Goal: Information Seeking & Learning: Learn about a topic

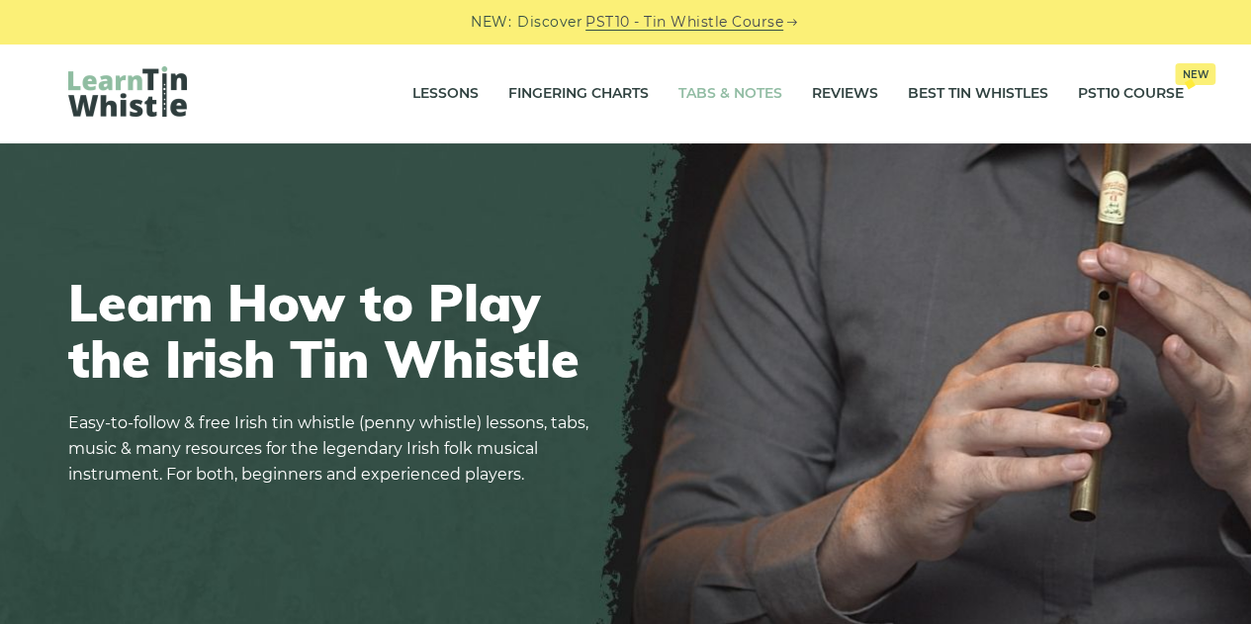
click at [737, 91] on link "Tabs & Notes" at bounding box center [730, 93] width 104 height 49
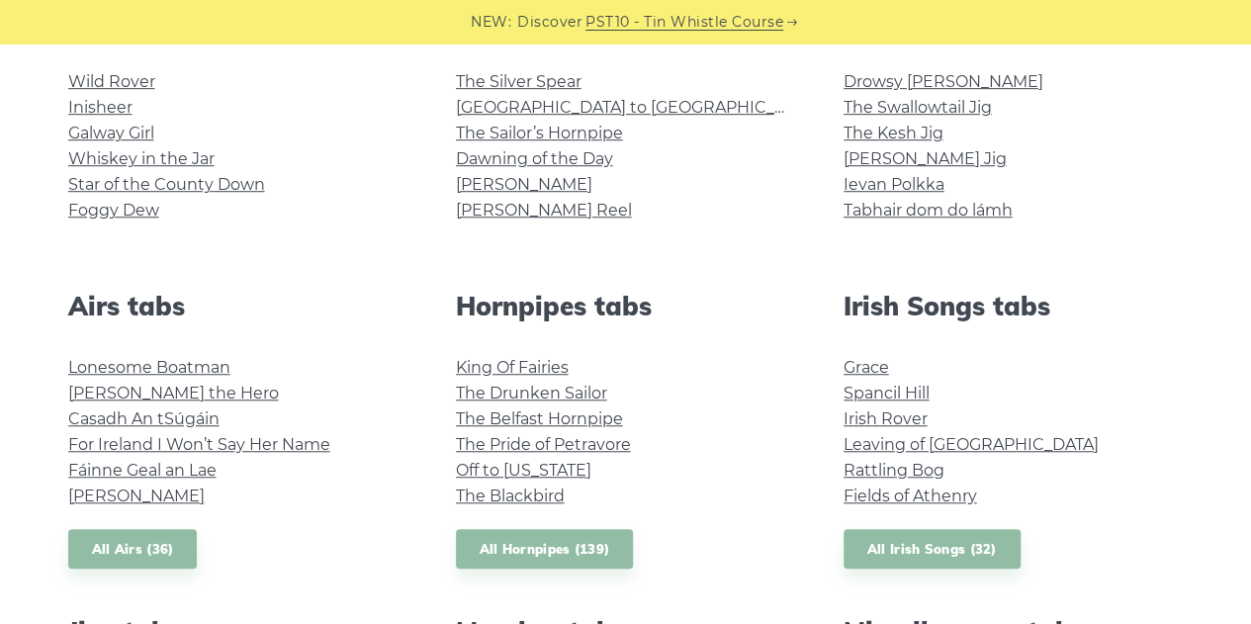
scroll to position [565, 0]
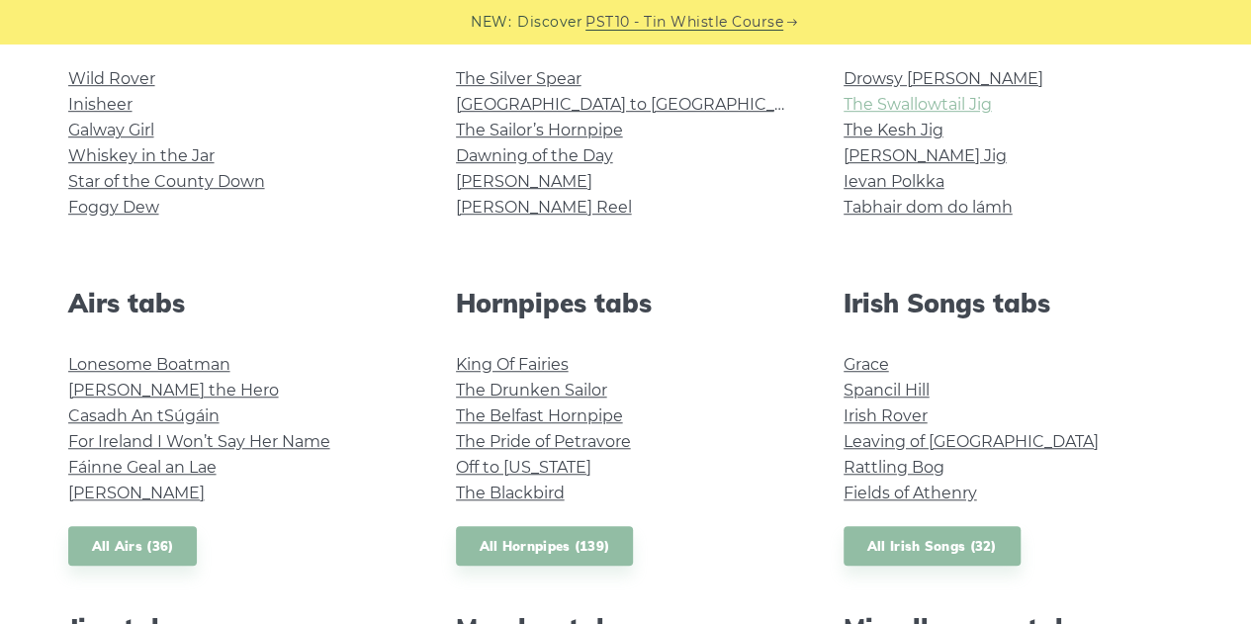
click at [979, 104] on link "The Swallowtail Jig" at bounding box center [917, 104] width 148 height 19
click at [860, 133] on link "The Kesh Jig" at bounding box center [893, 130] width 100 height 19
click at [484, 207] on link "[PERSON_NAME] Reel" at bounding box center [544, 207] width 176 height 19
click at [590, 131] on link "The Sailor’s Hornpipe" at bounding box center [539, 130] width 167 height 19
click at [171, 387] on link "Hector the Hero" at bounding box center [173, 390] width 211 height 19
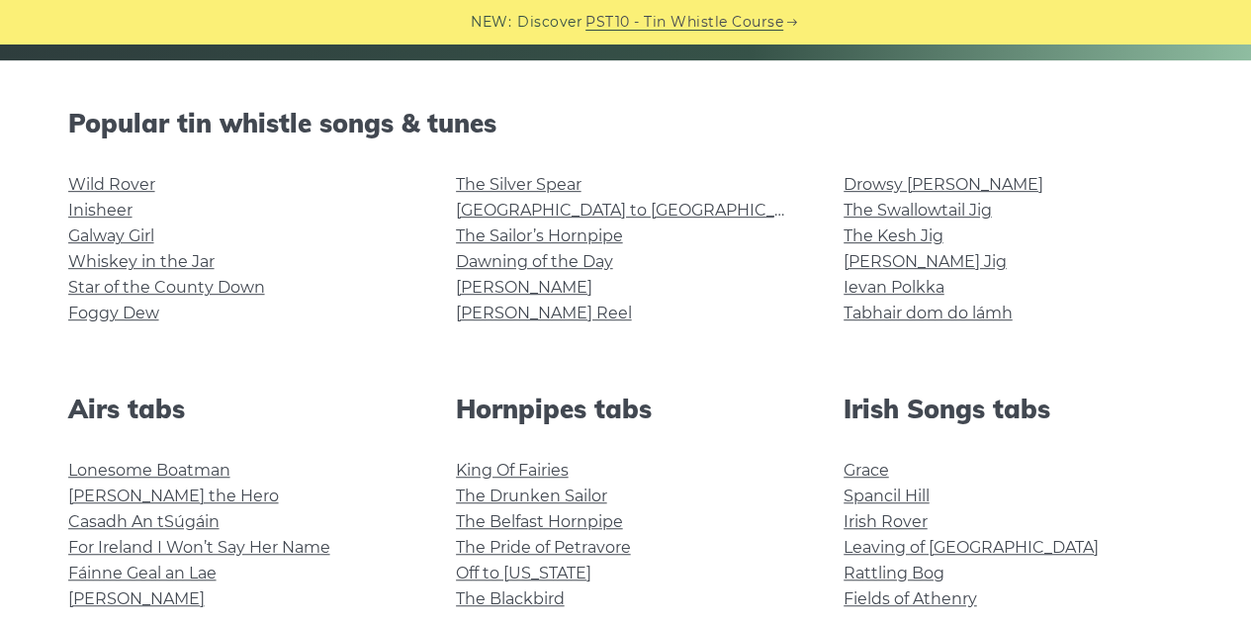
scroll to position [433, 0]
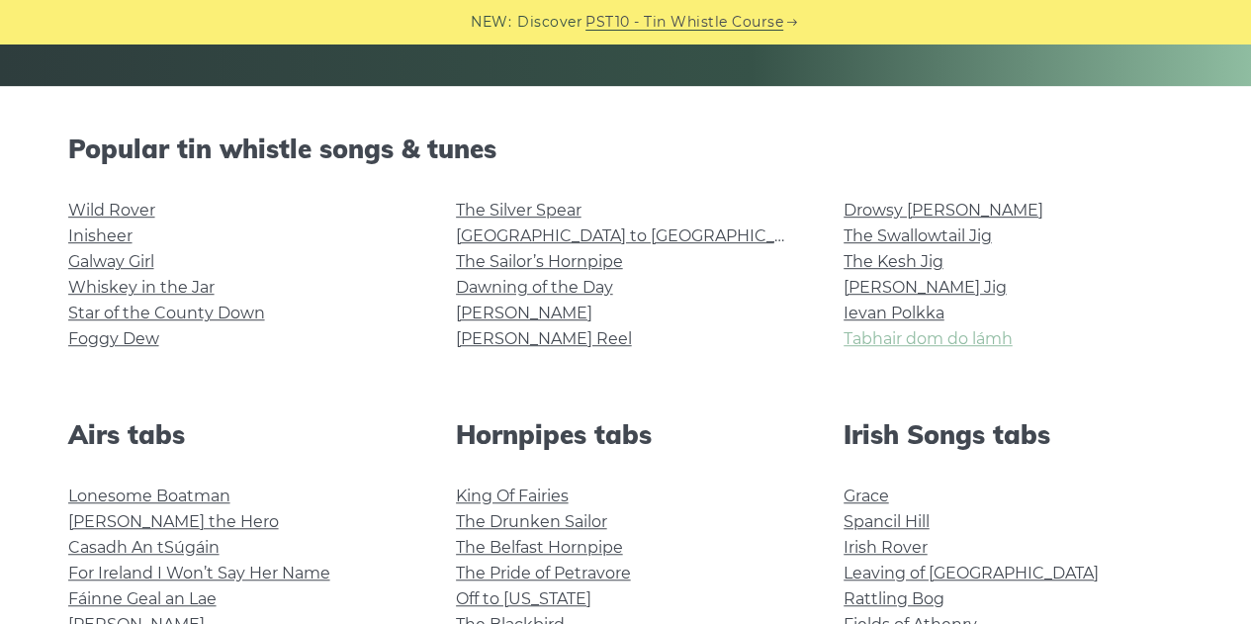
click at [976, 338] on link "Tabhair dom do lámh" at bounding box center [927, 338] width 169 height 19
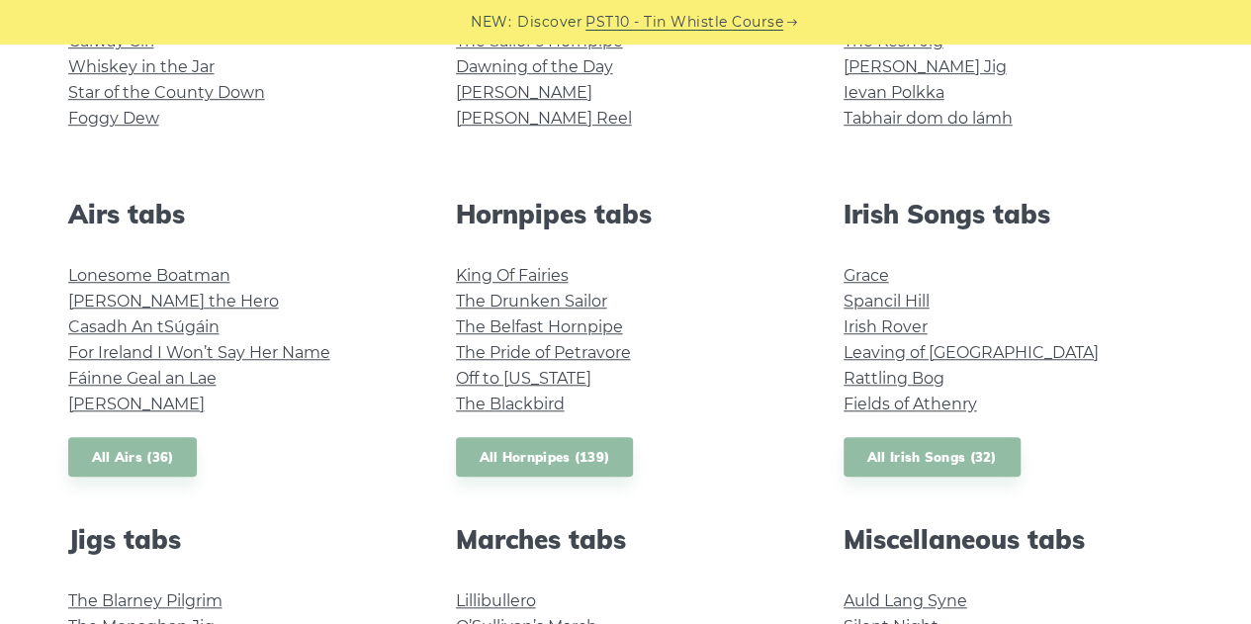
scroll to position [657, 0]
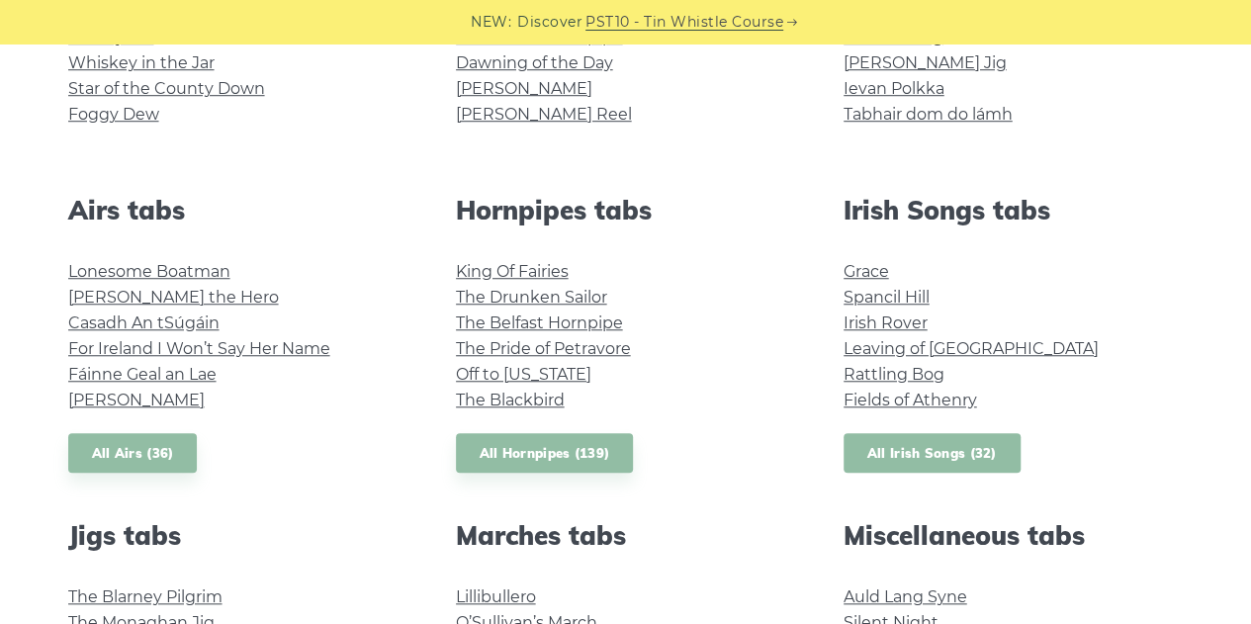
click at [951, 448] on link "All Irish Songs (32)" at bounding box center [931, 453] width 177 height 41
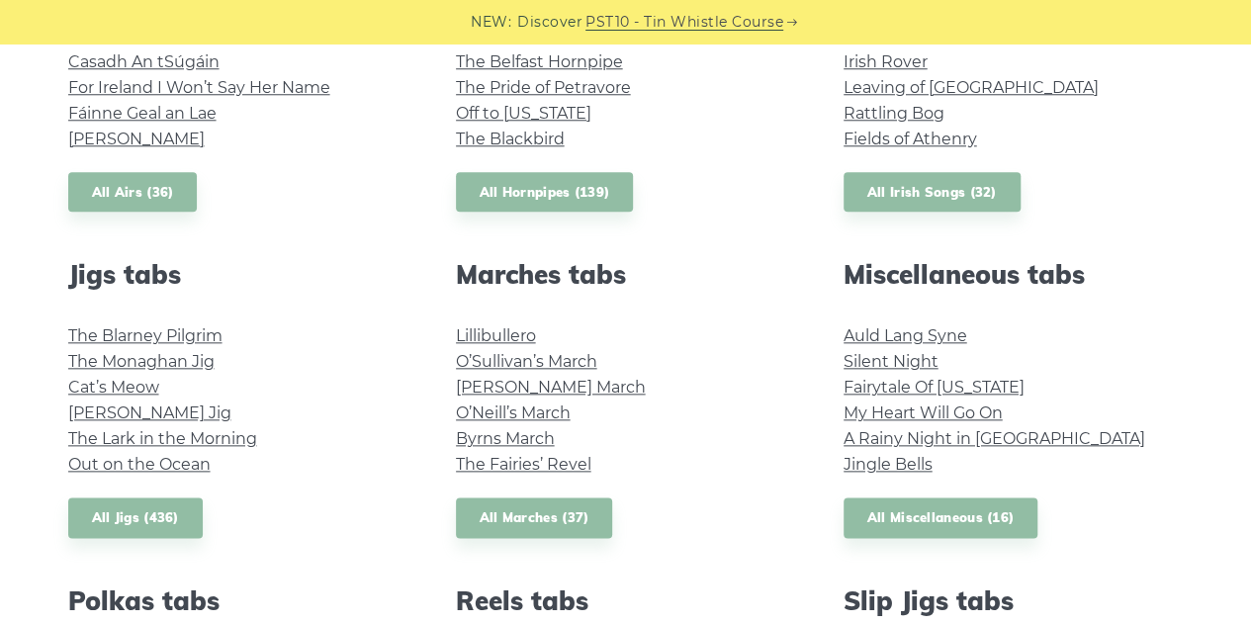
scroll to position [922, 0]
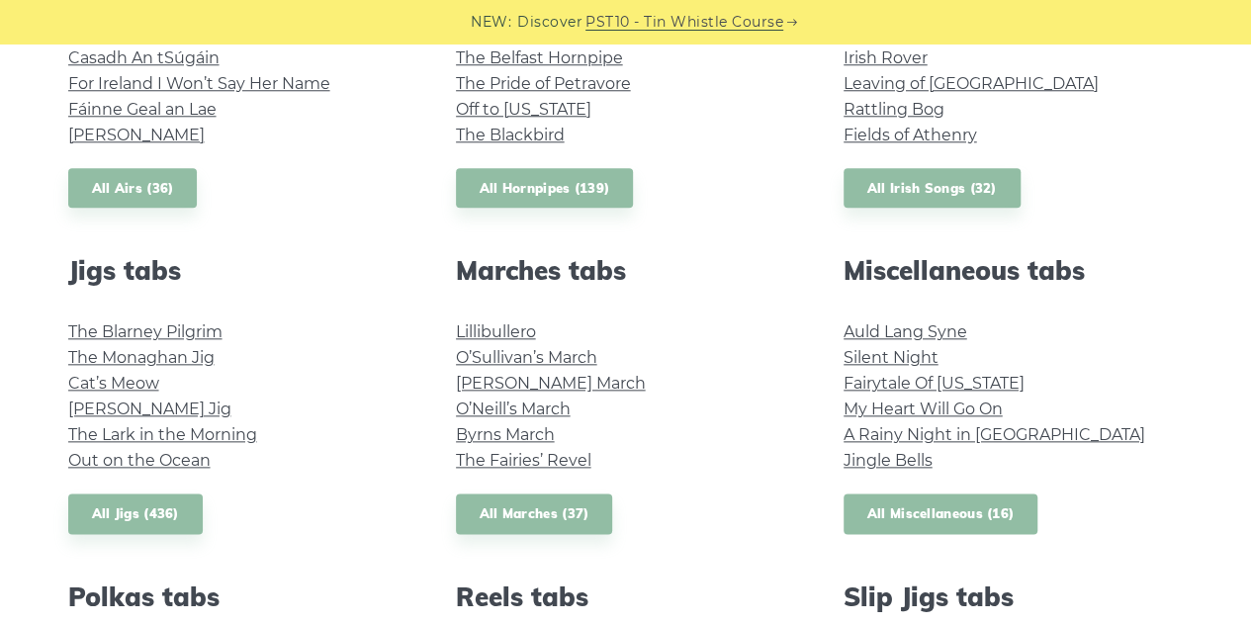
click at [902, 523] on link "All Miscellaneous (16)" at bounding box center [940, 513] width 195 height 41
click at [125, 511] on link "All Jigs (436)" at bounding box center [135, 513] width 134 height 41
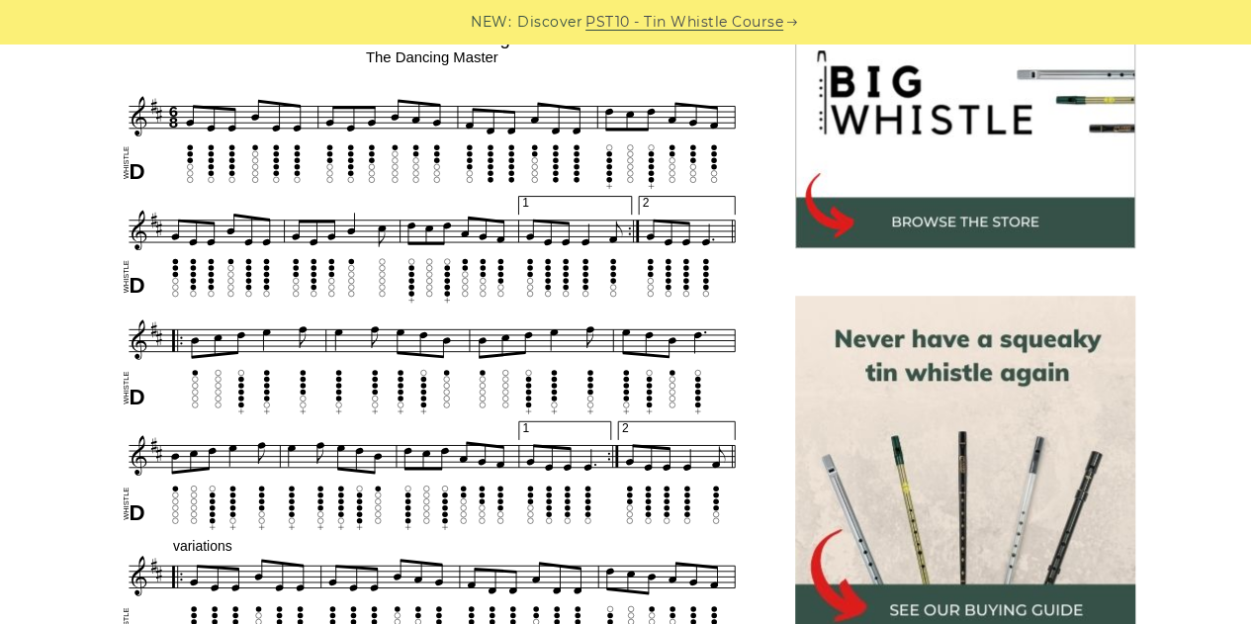
scroll to position [655, 0]
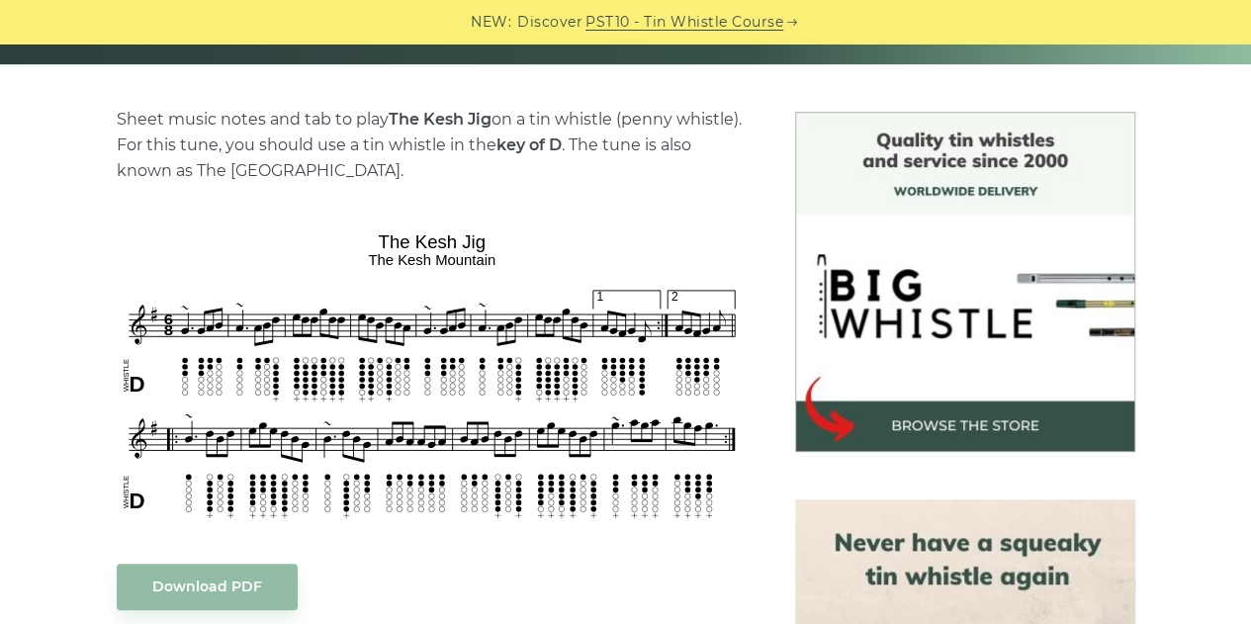
scroll to position [459, 0]
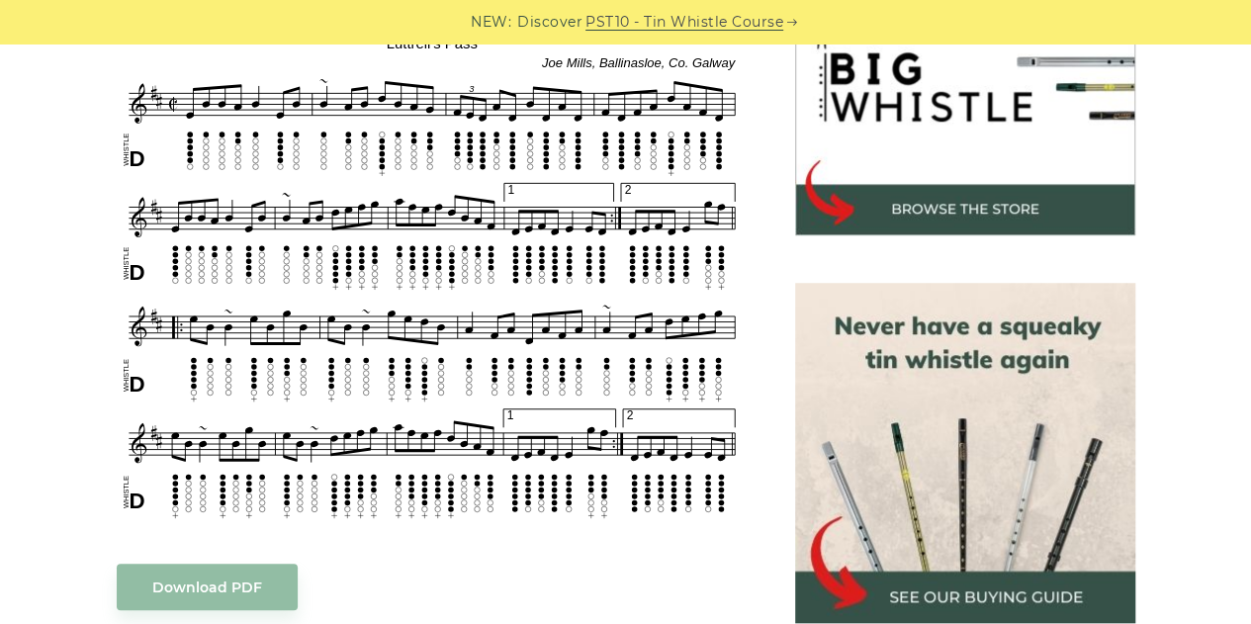
scroll to position [682, 0]
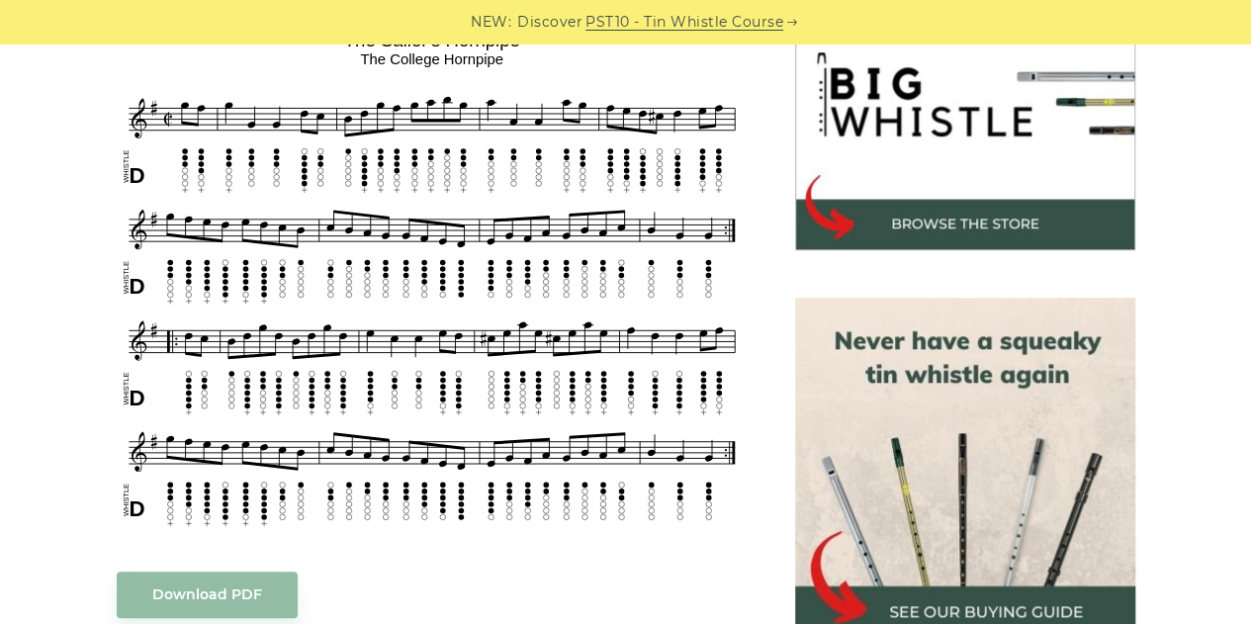
scroll to position [640, 0]
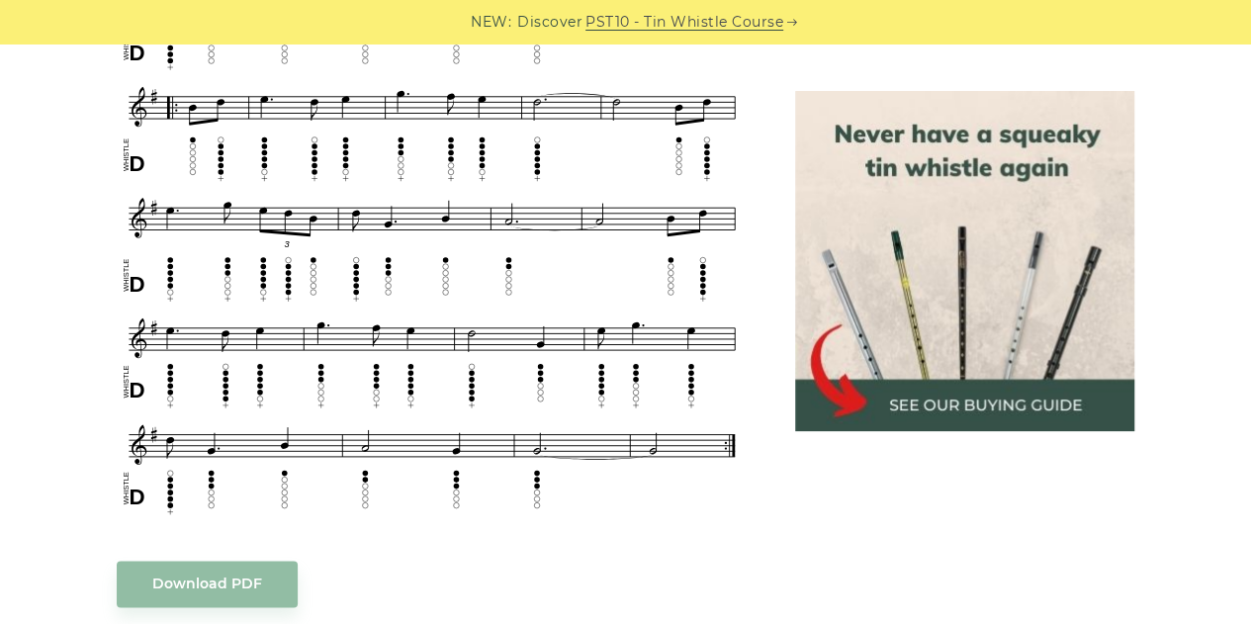
scroll to position [1090, 0]
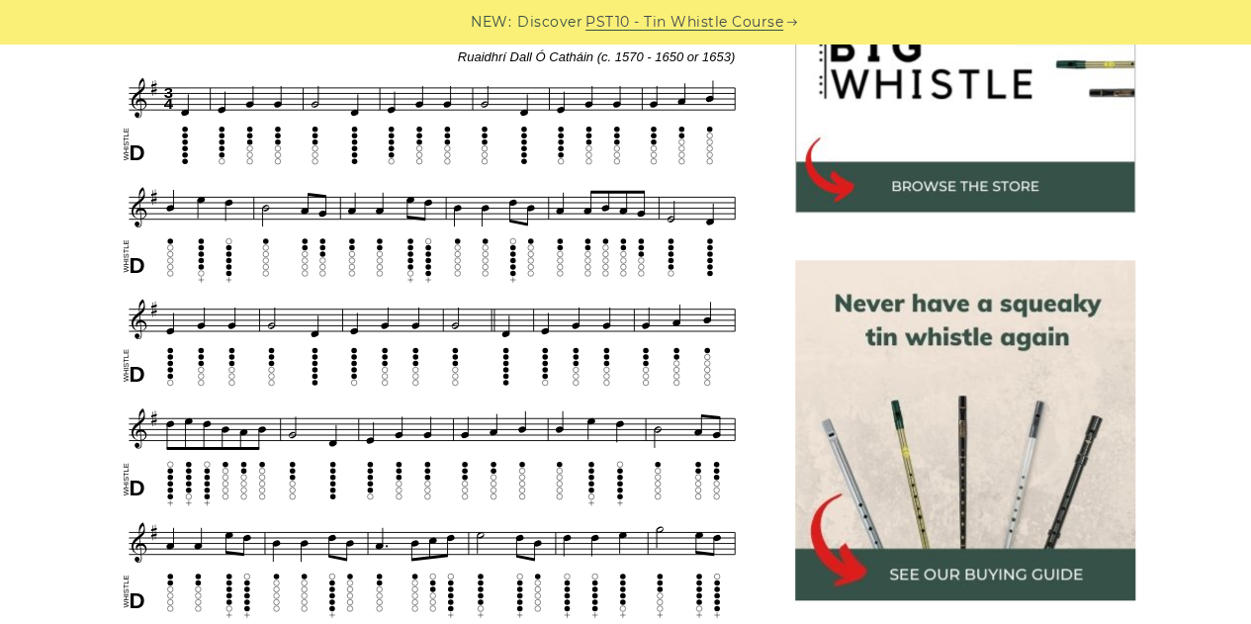
scroll to position [702, 0]
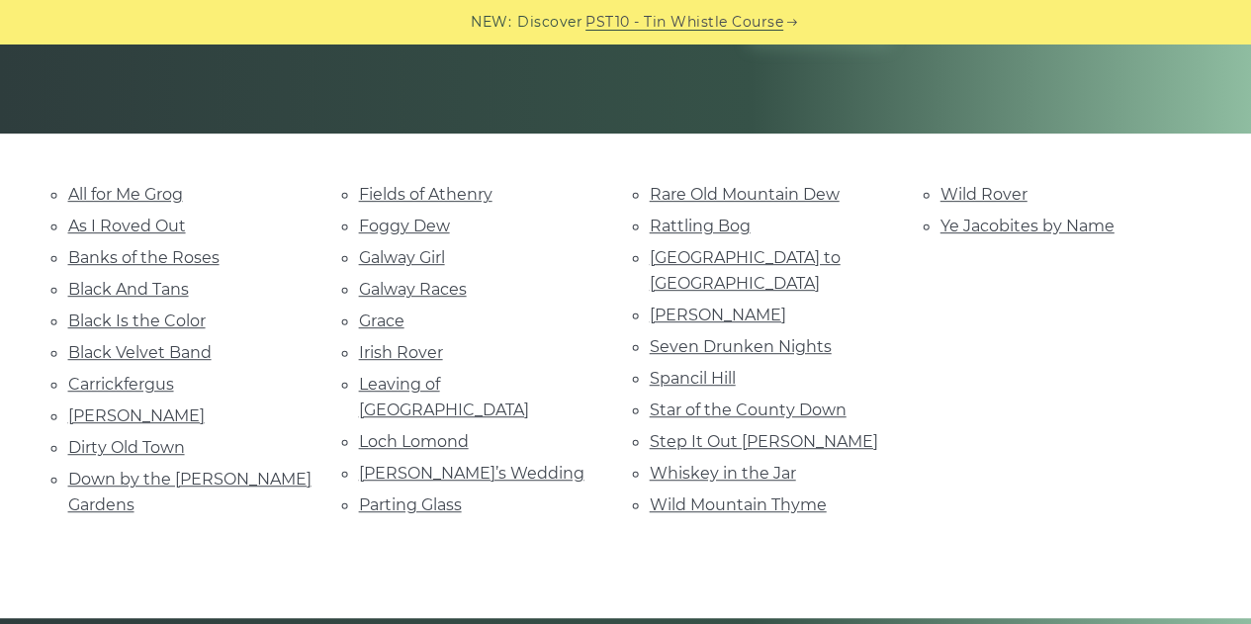
scroll to position [391, 0]
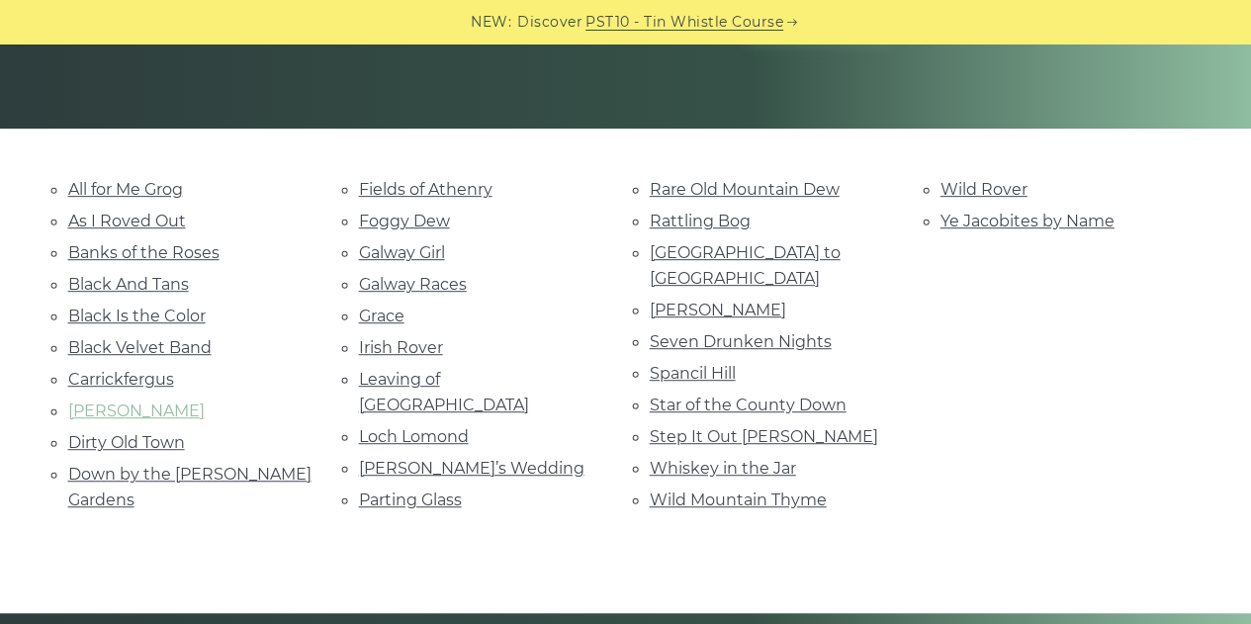
click at [109, 404] on link "Danny Boy" at bounding box center [136, 410] width 136 height 19
click at [384, 315] on link "Grace" at bounding box center [381, 315] width 45 height 19
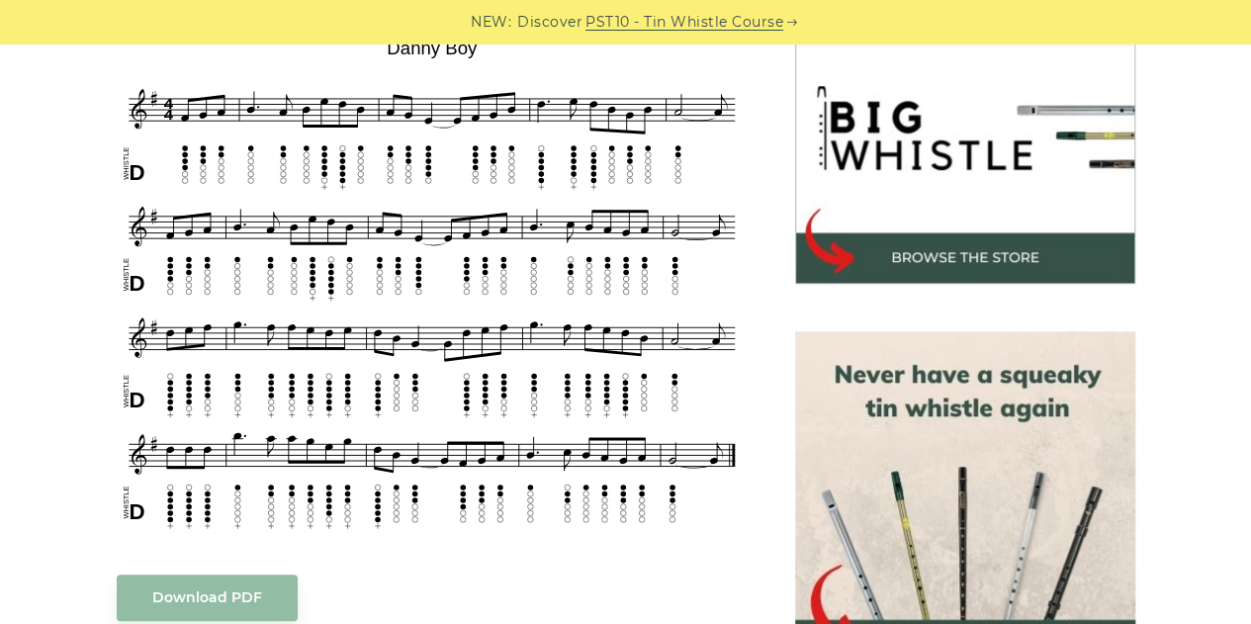
scroll to position [630, 0]
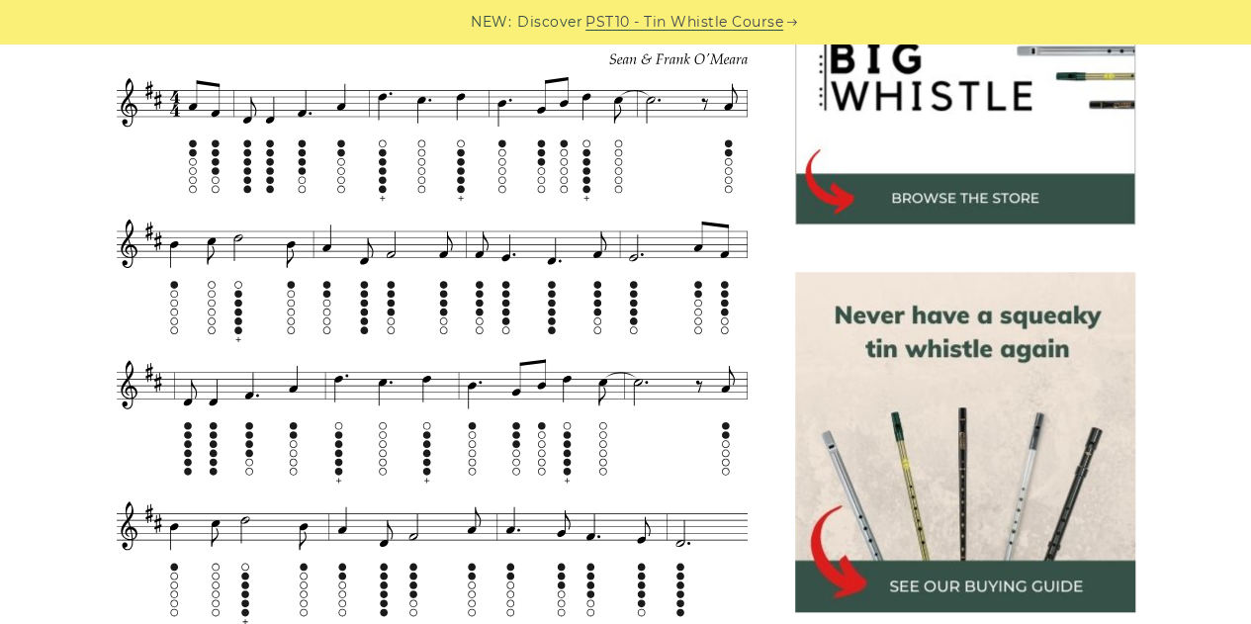
scroll to position [690, 0]
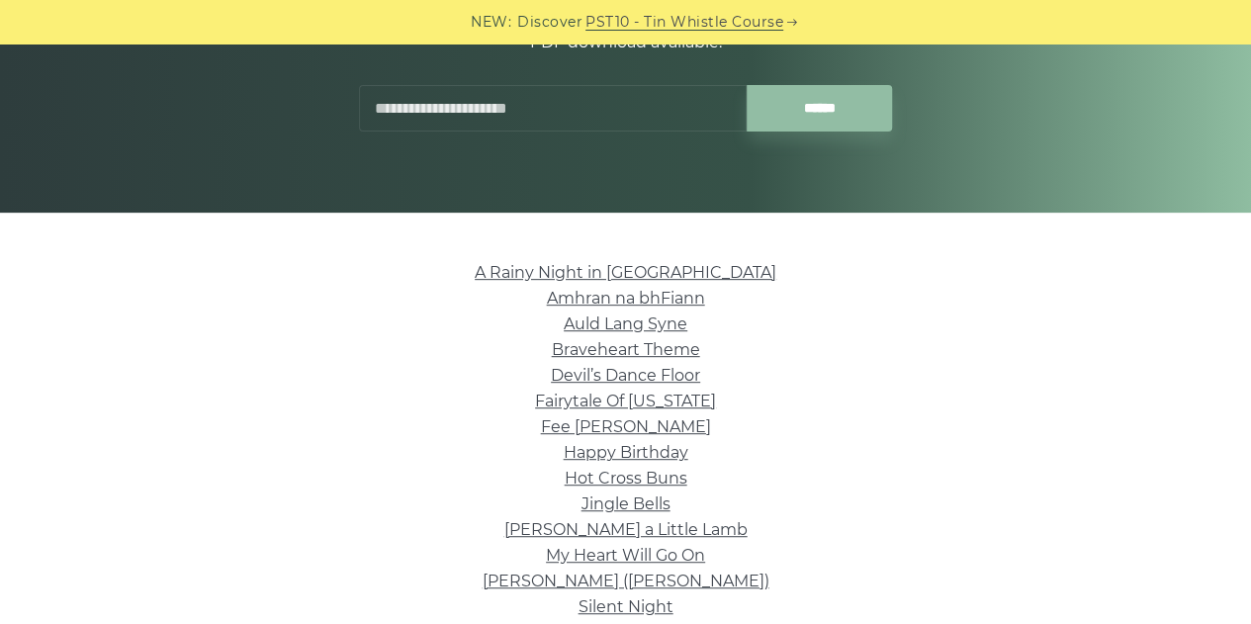
scroll to position [413, 0]
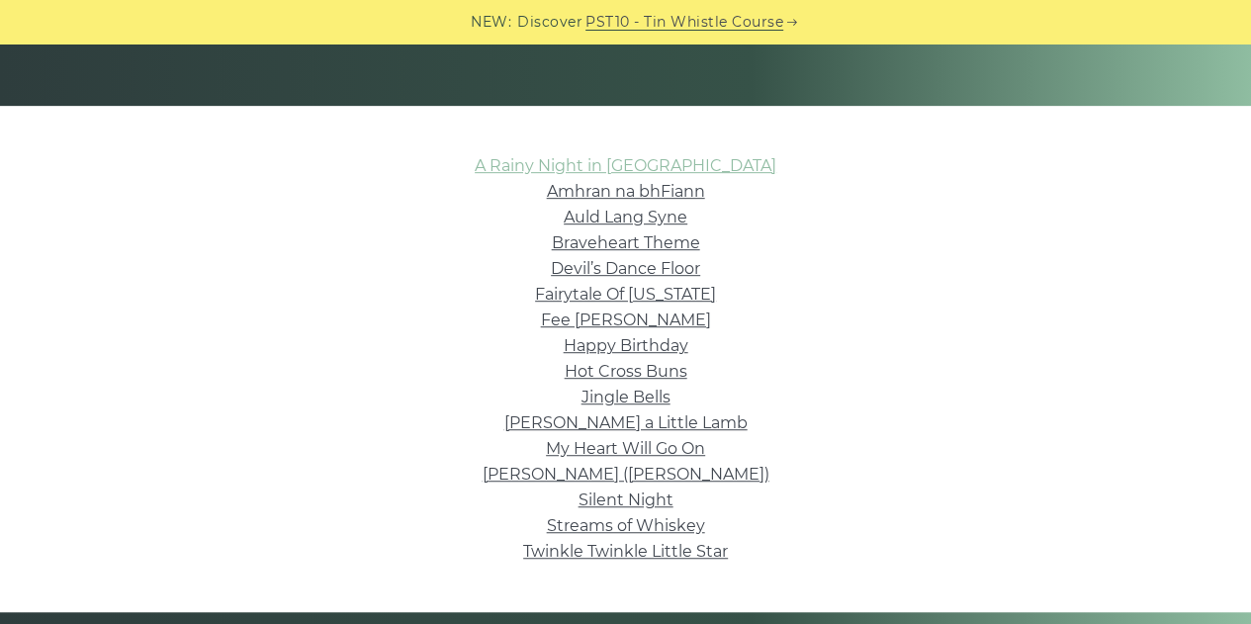
click at [668, 170] on link "A Rainy Night in [GEOGRAPHIC_DATA]" at bounding box center [626, 165] width 302 height 19
click at [665, 218] on link "Auld Lang Syne" at bounding box center [626, 217] width 124 height 19
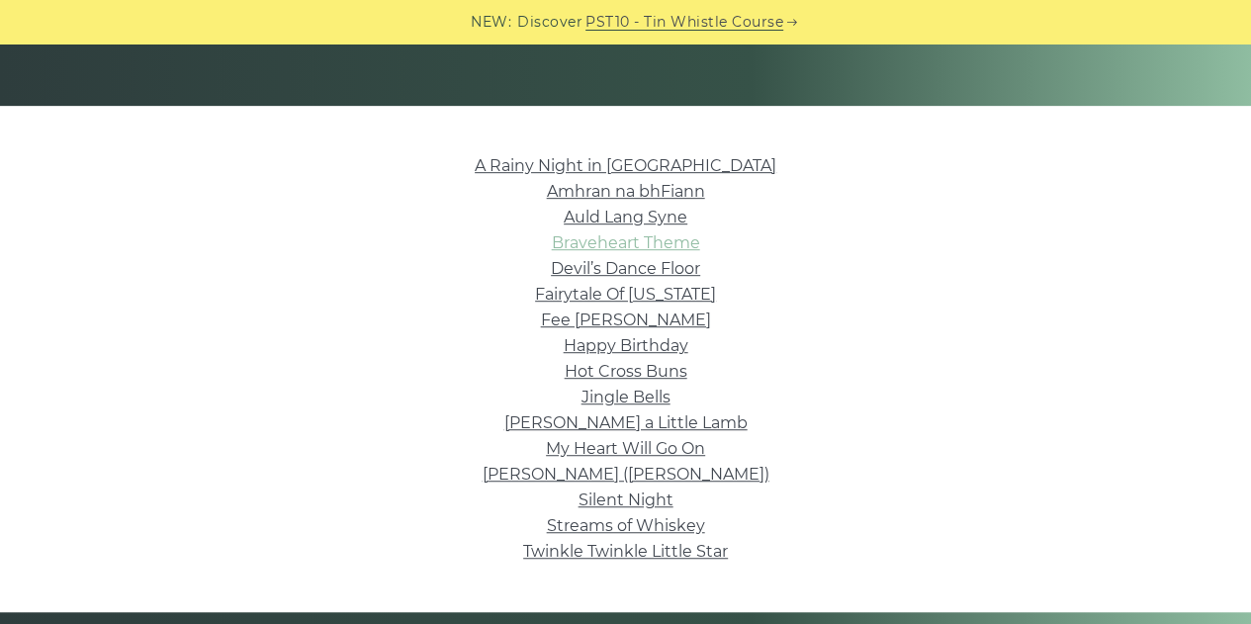
click at [595, 241] on link "Braveheart Theme" at bounding box center [626, 242] width 148 height 19
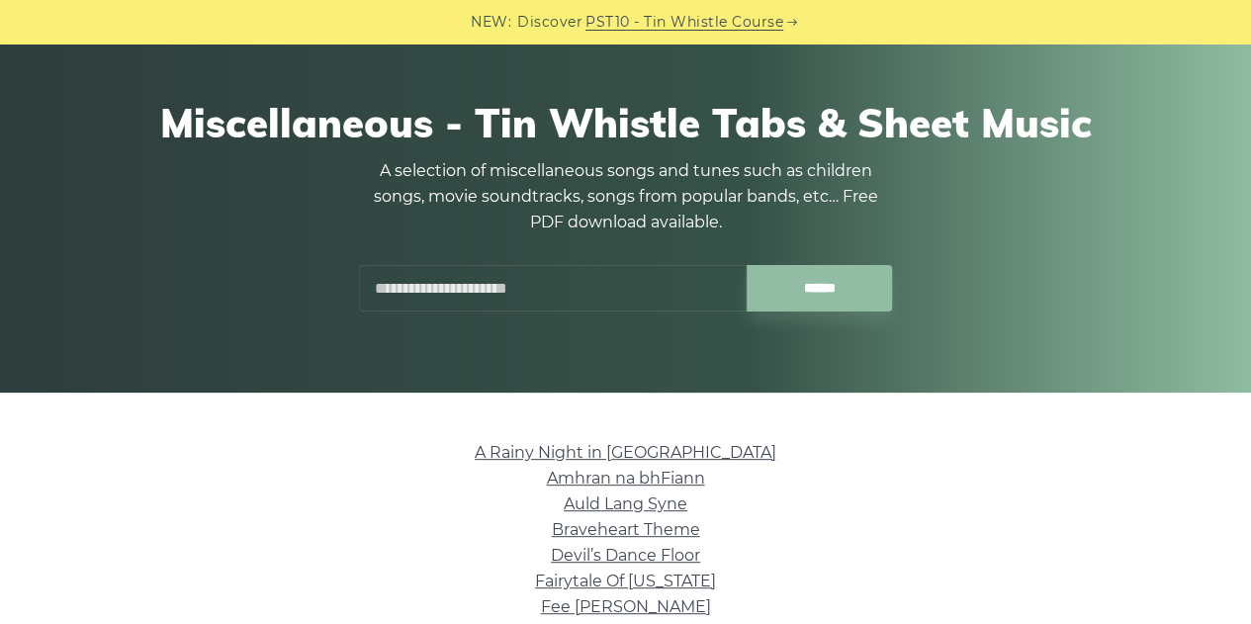
scroll to position [0, 0]
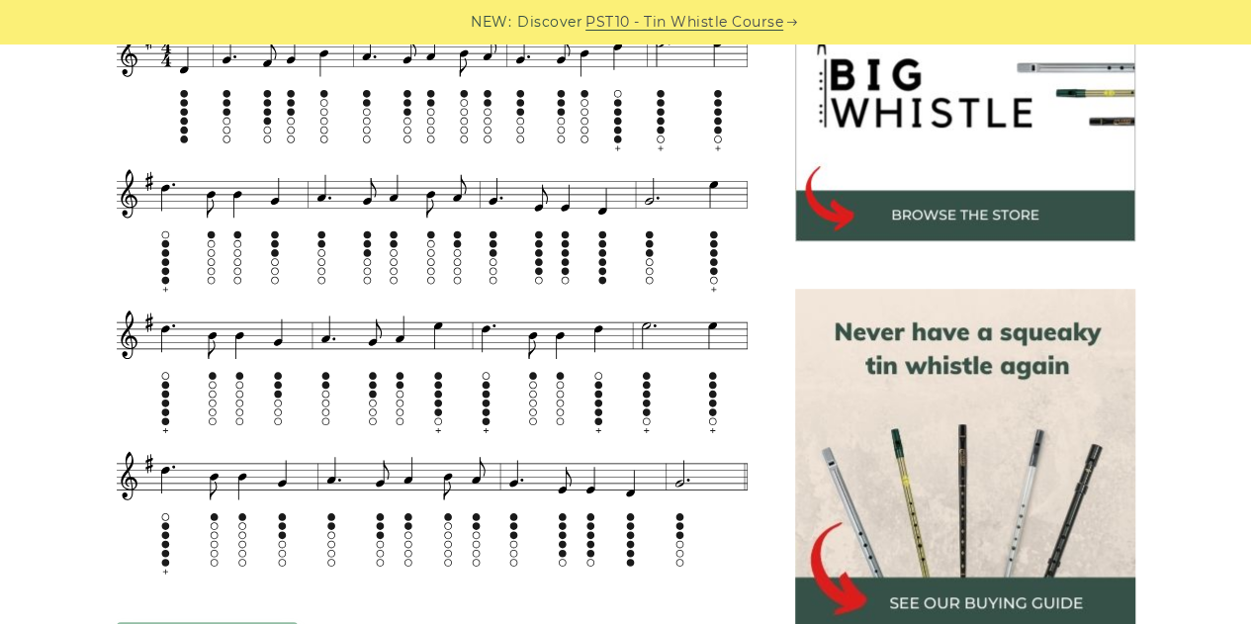
scroll to position [676, 0]
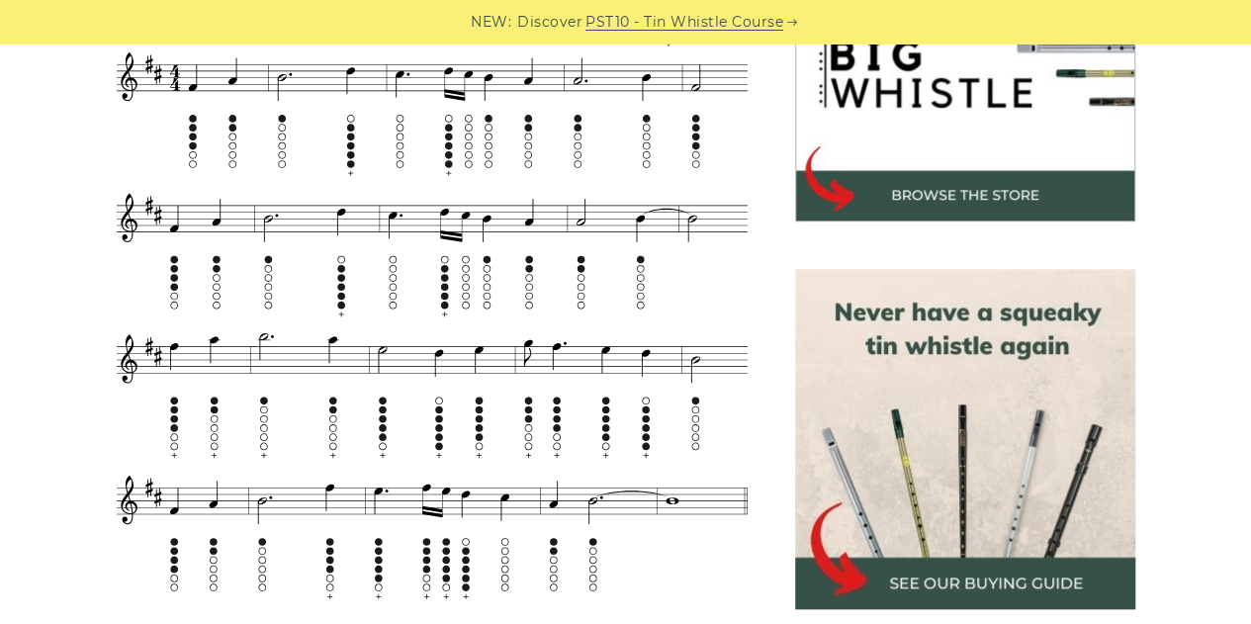
scroll to position [688, 0]
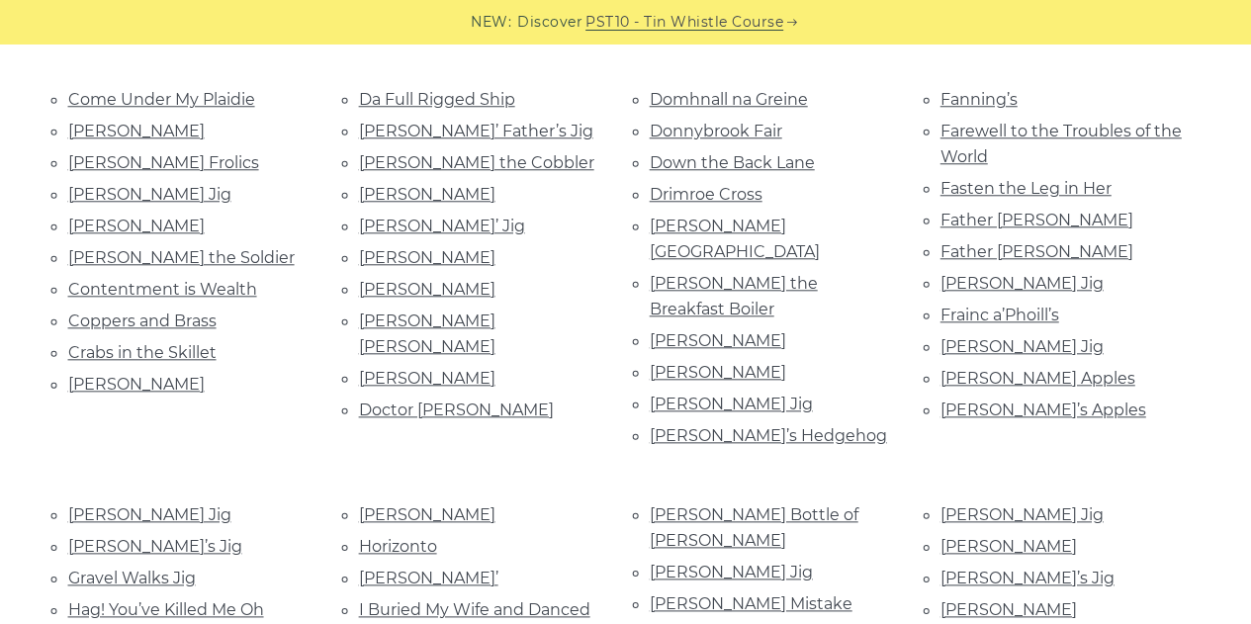
scroll to position [890, 0]
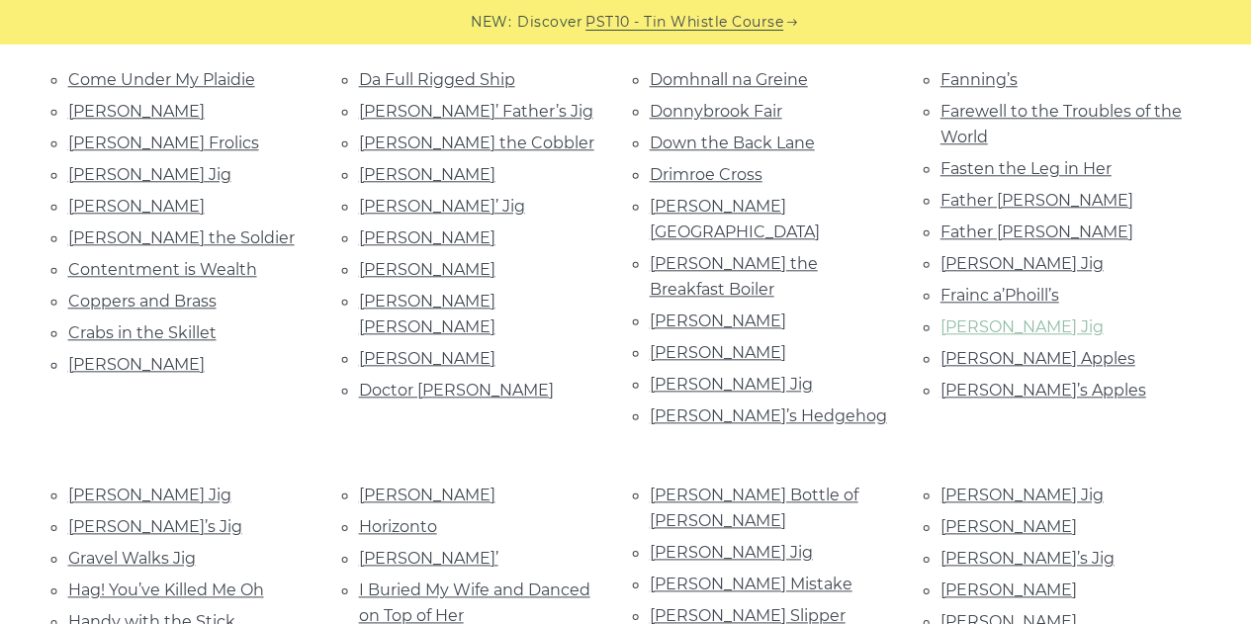
click at [1018, 317] on link "Garrett Barry’s Jig" at bounding box center [1021, 326] width 163 height 19
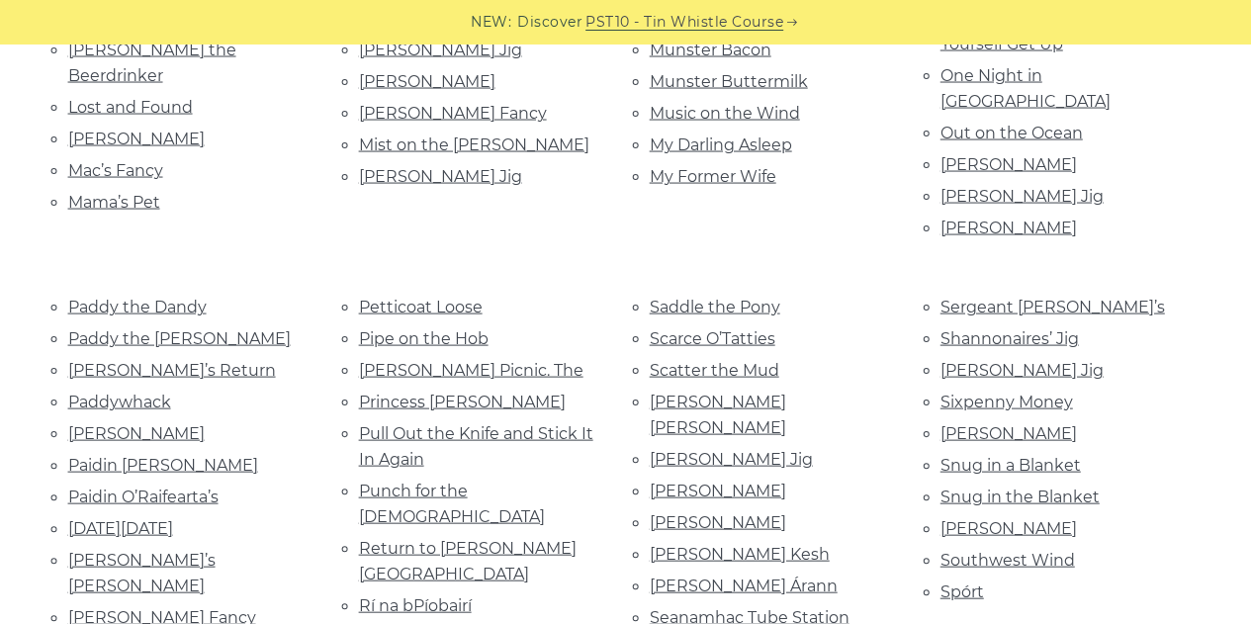
scroll to position [1915, 0]
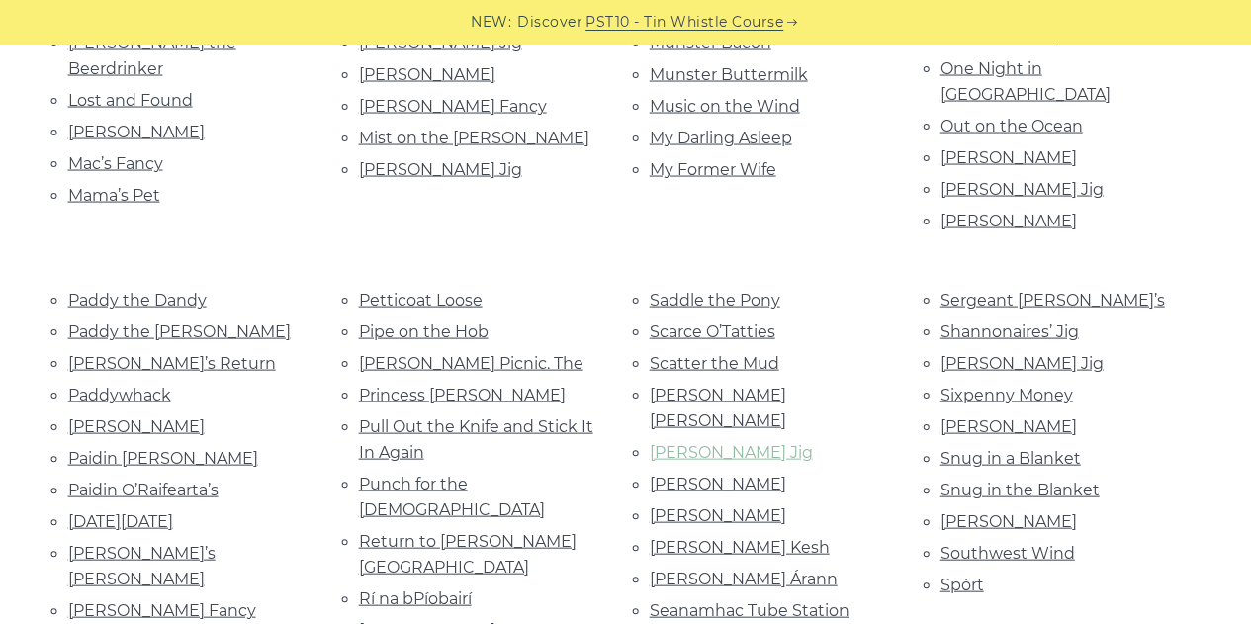
click at [768, 443] on link "Seamus Cooley’s Jig" at bounding box center [731, 452] width 163 height 19
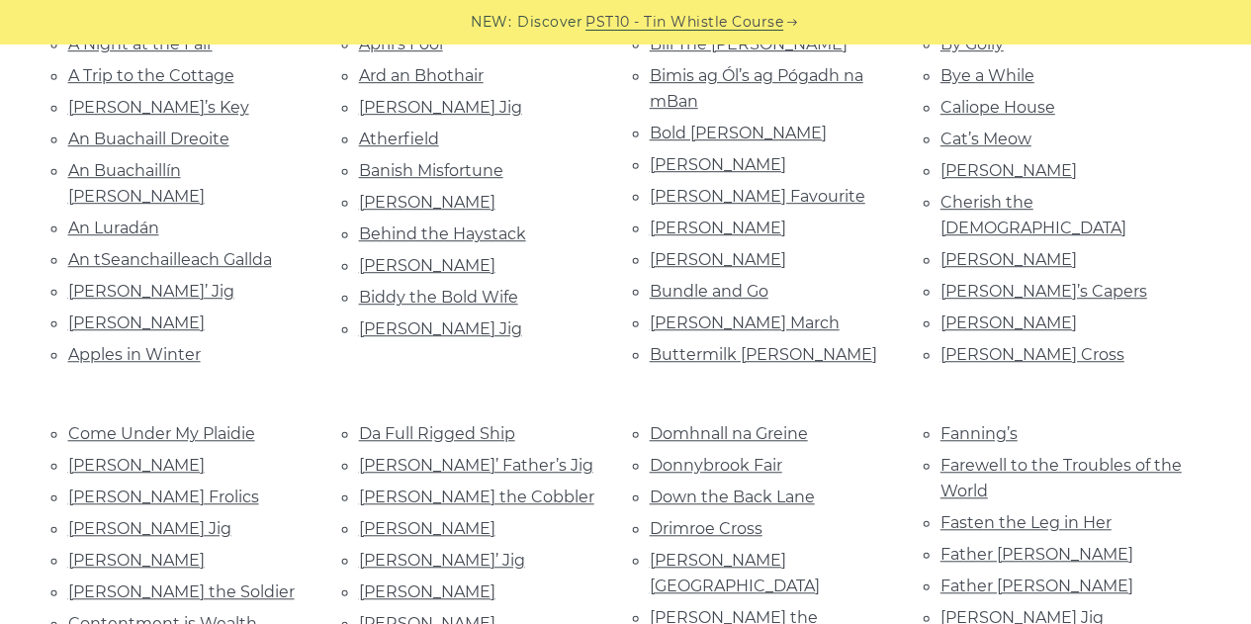
scroll to position [0, 0]
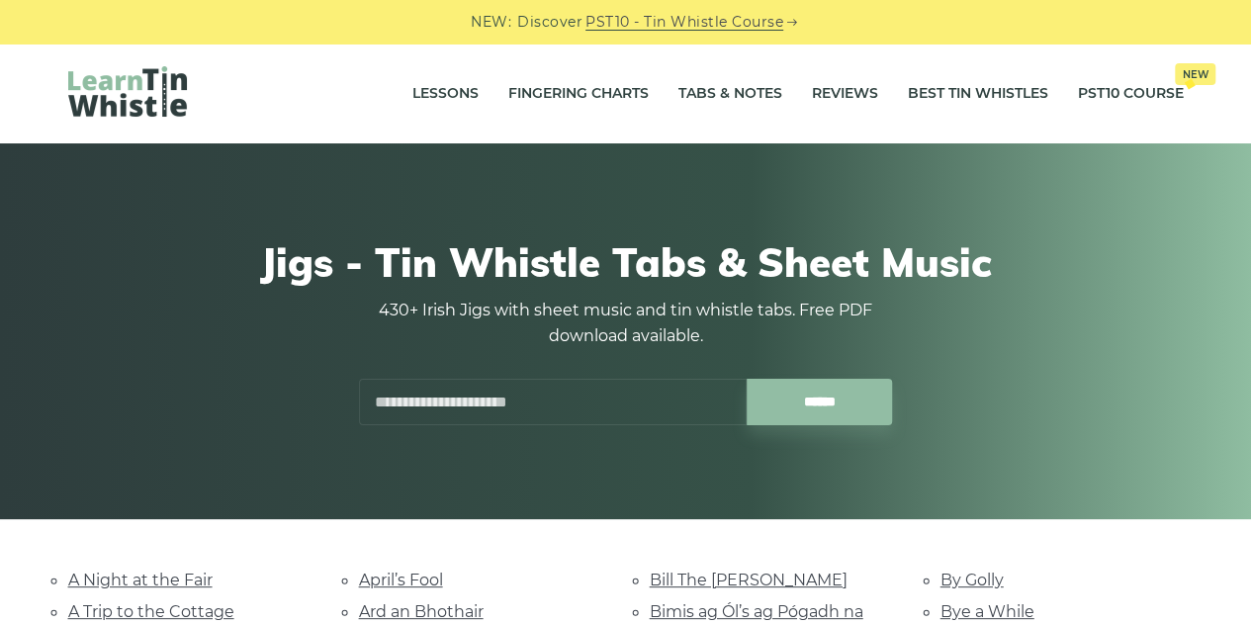
click at [448, 398] on input "text" at bounding box center [553, 402] width 388 height 46
type input "*"
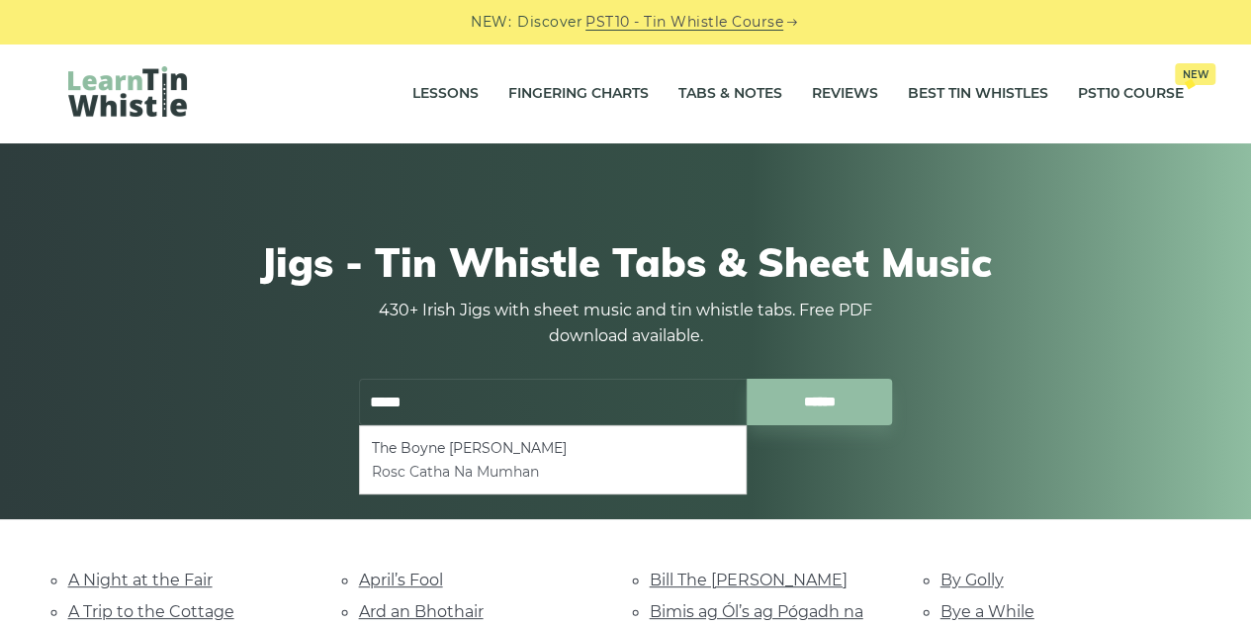
click at [517, 467] on li "Rosc Catha Na Mumhan" at bounding box center [553, 472] width 362 height 24
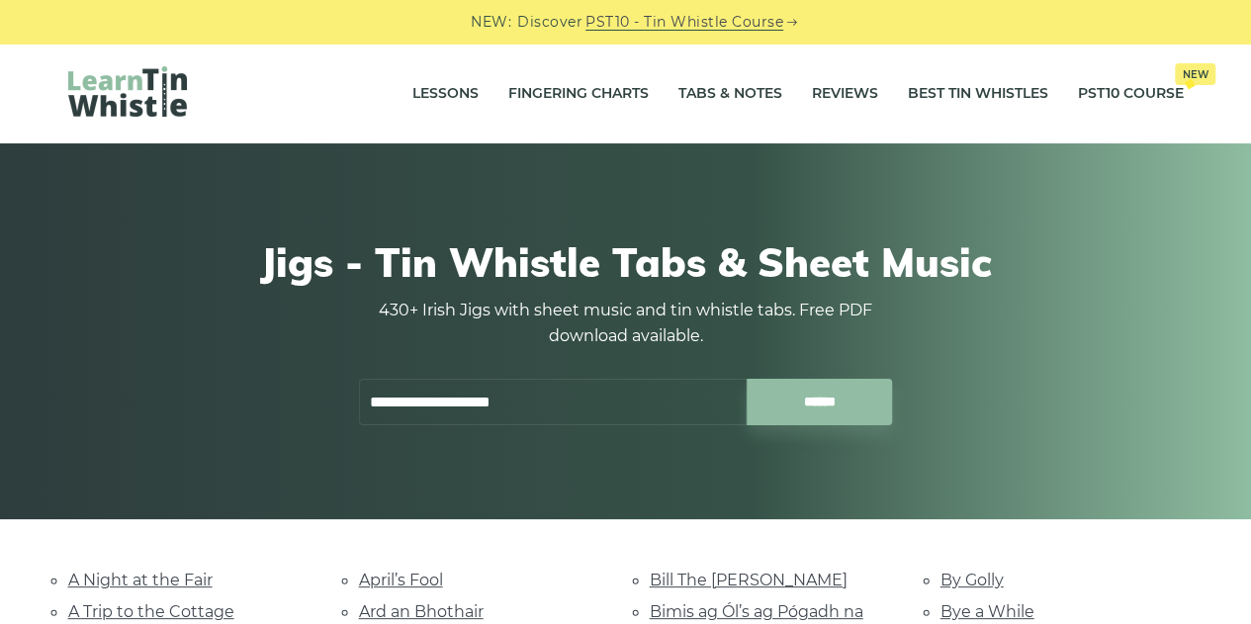
type input "**********"
click at [756, 95] on link "Tabs & Notes" at bounding box center [730, 93] width 104 height 49
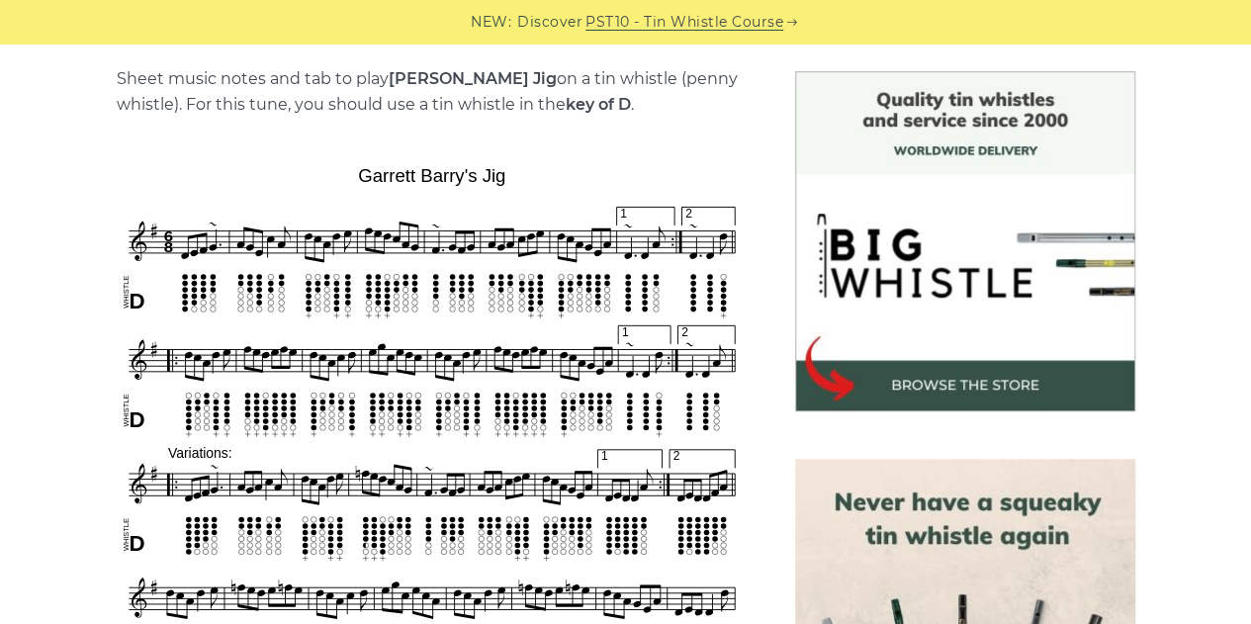
scroll to position [647, 0]
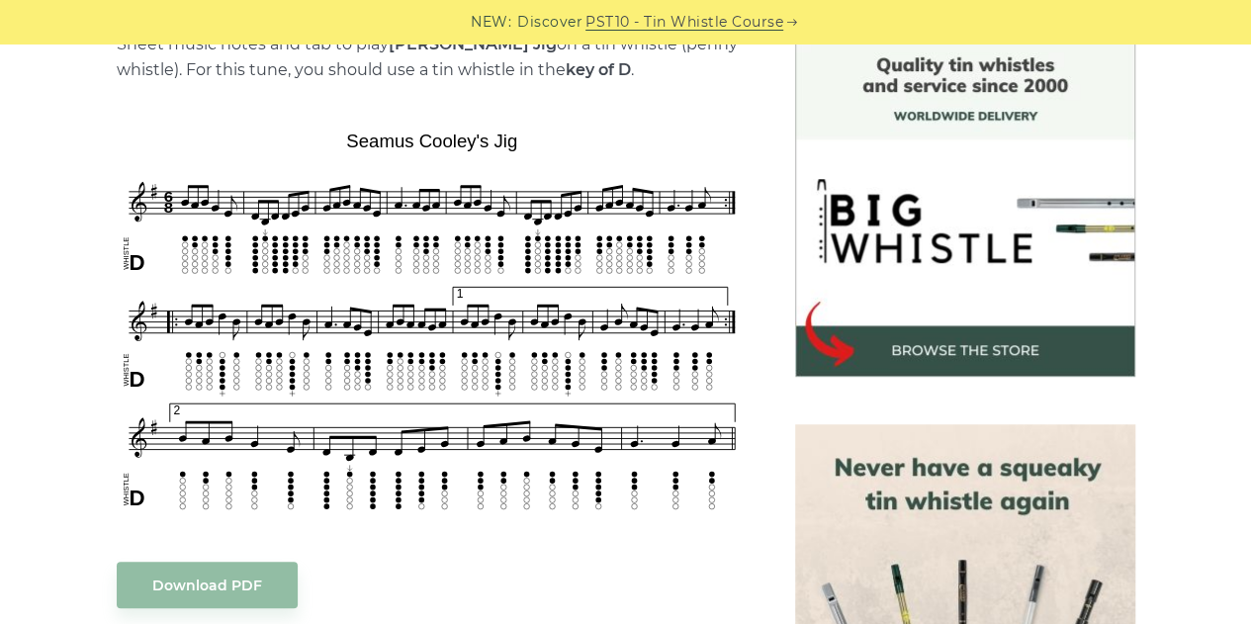
scroll to position [533, 0]
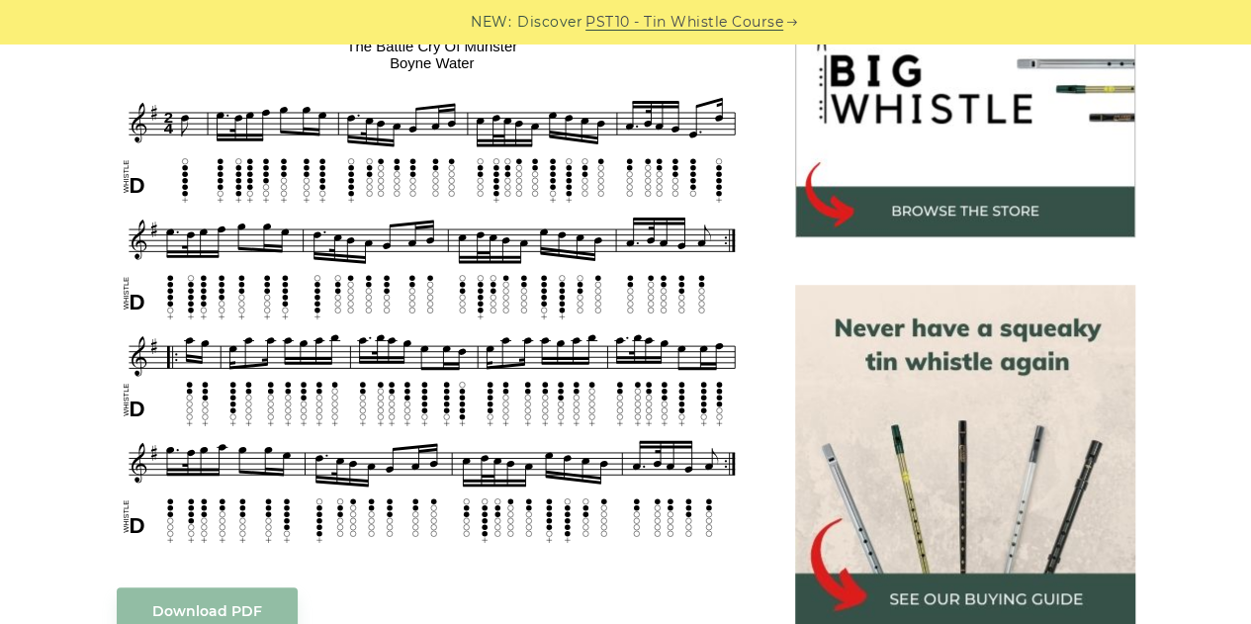
scroll to position [676, 0]
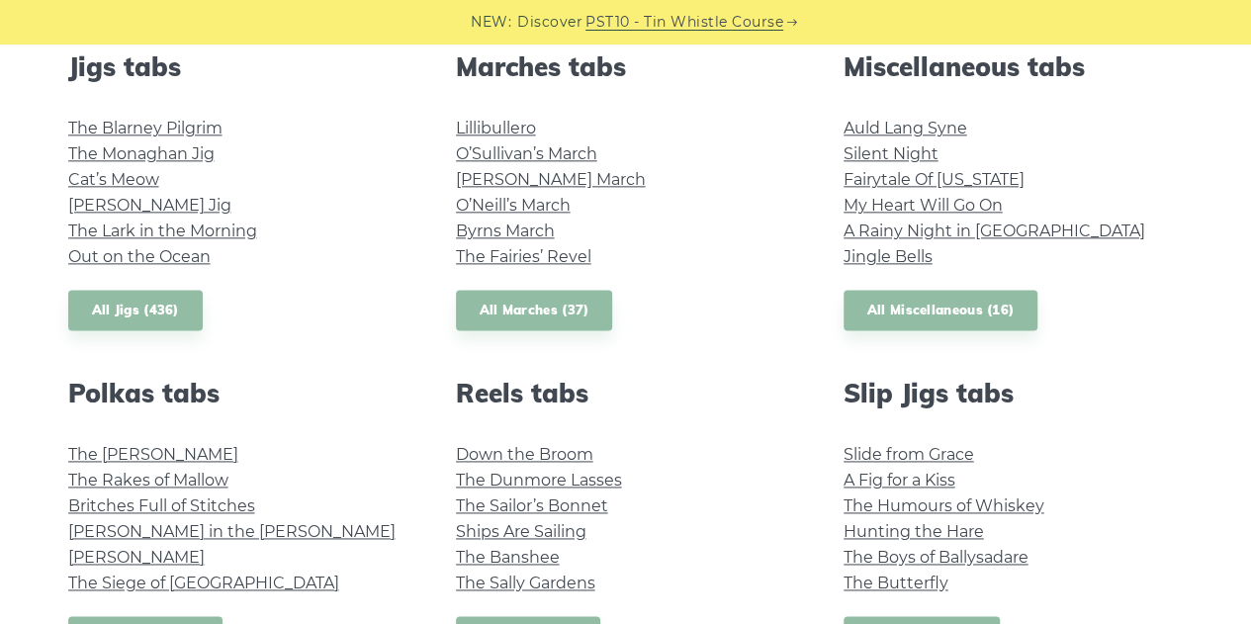
scroll to position [1130, 0]
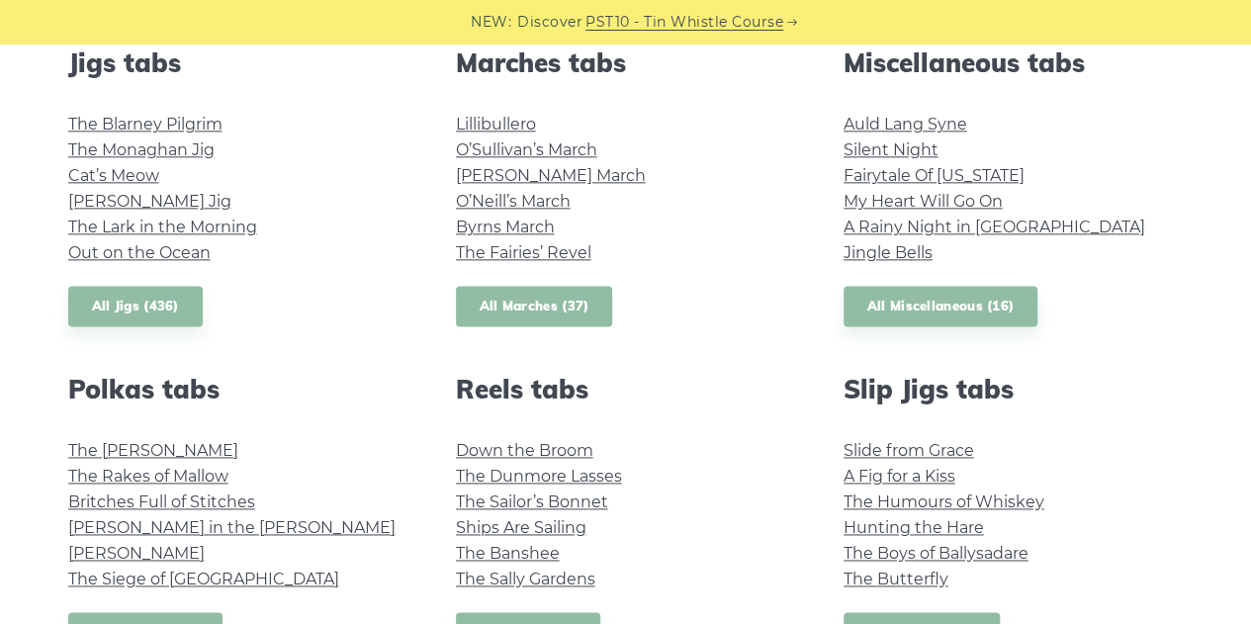
click at [568, 314] on link "All Marches (37)" at bounding box center [534, 306] width 157 height 41
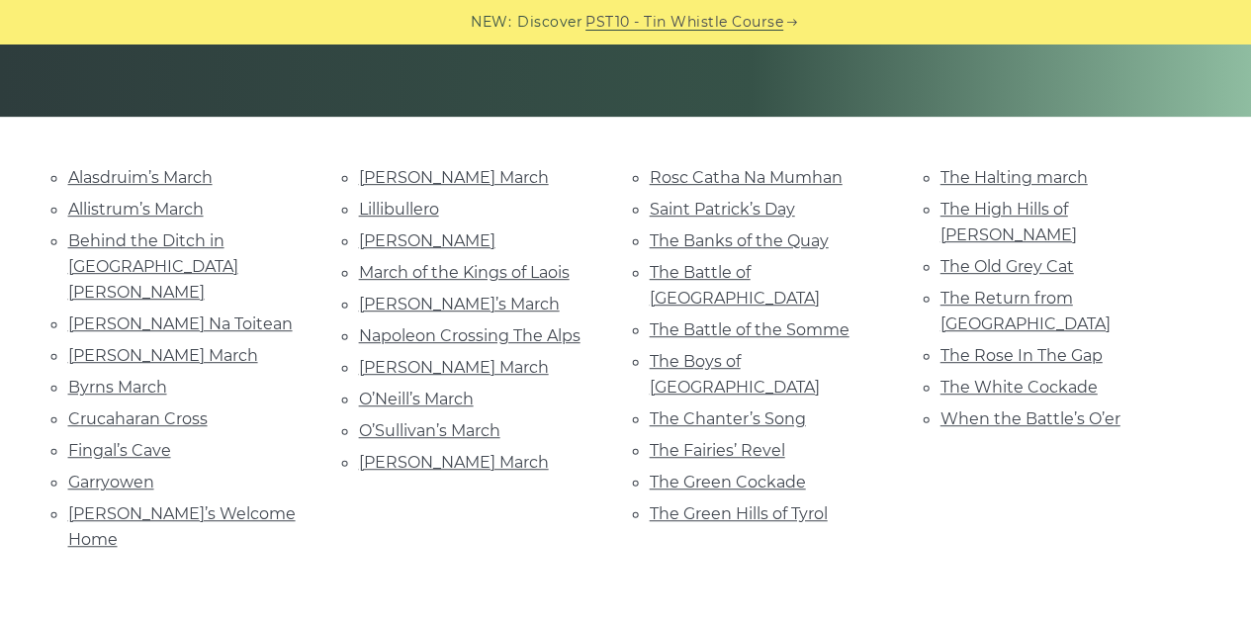
scroll to position [405, 0]
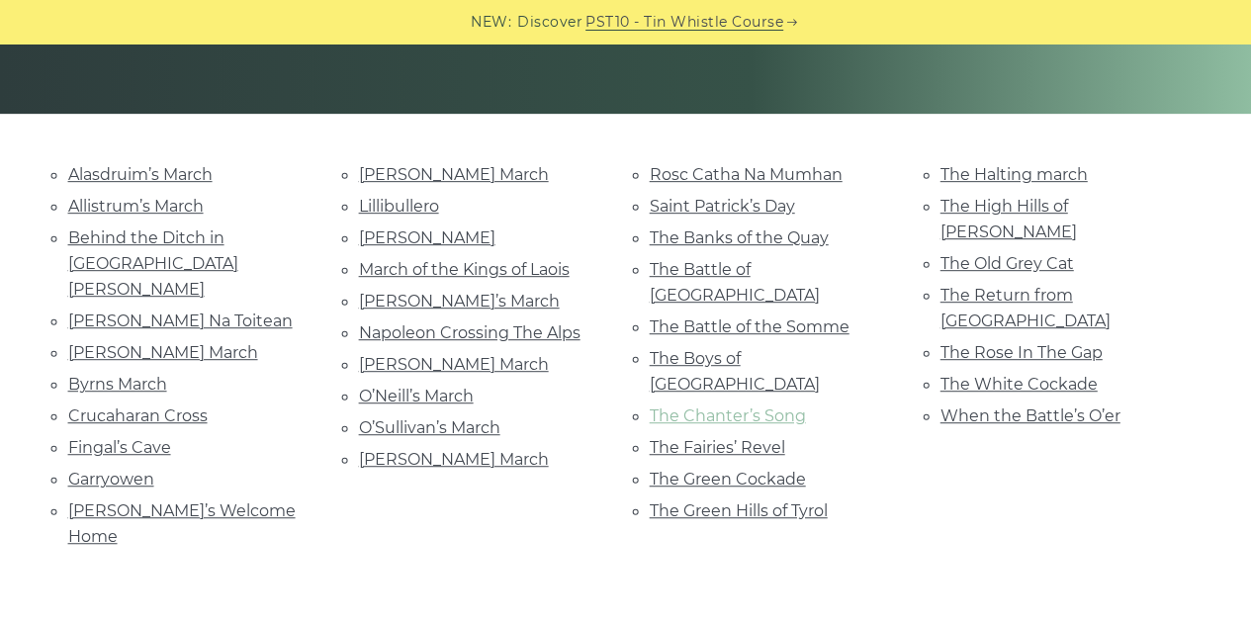
click at [696, 406] on link "The Chanter’s Song" at bounding box center [728, 415] width 156 height 19
click at [186, 343] on link "Brian Boru’s March" at bounding box center [163, 352] width 190 height 19
click at [171, 311] on link "Bó Mhín Na Toitean" at bounding box center [180, 320] width 224 height 19
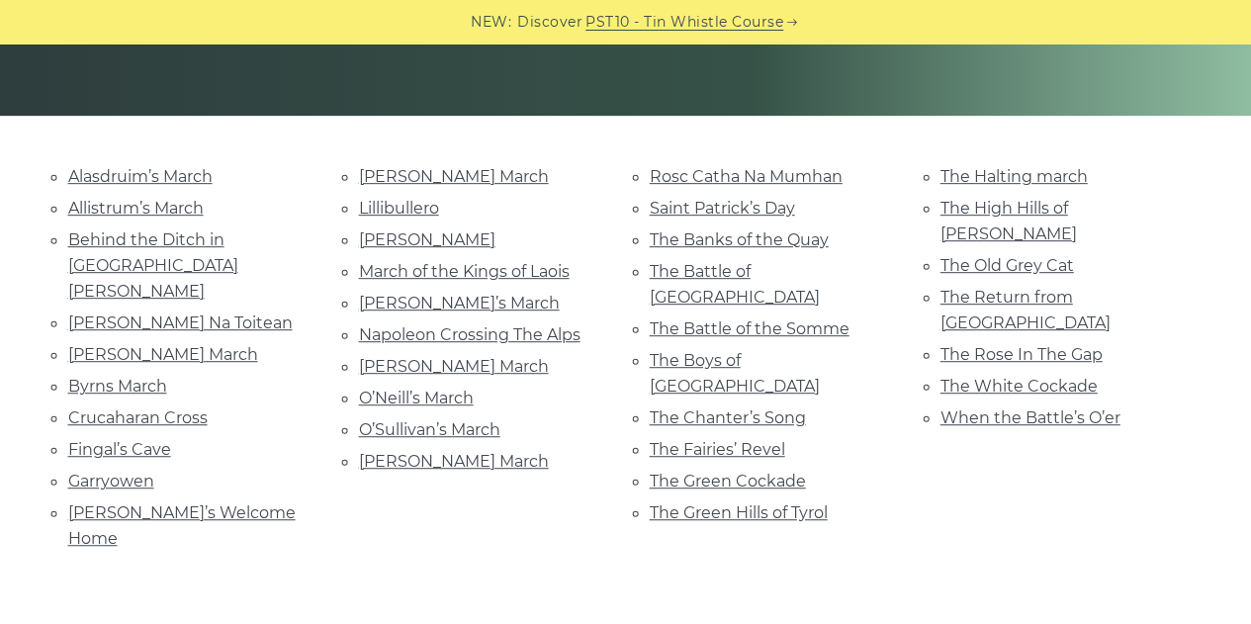
scroll to position [0, 0]
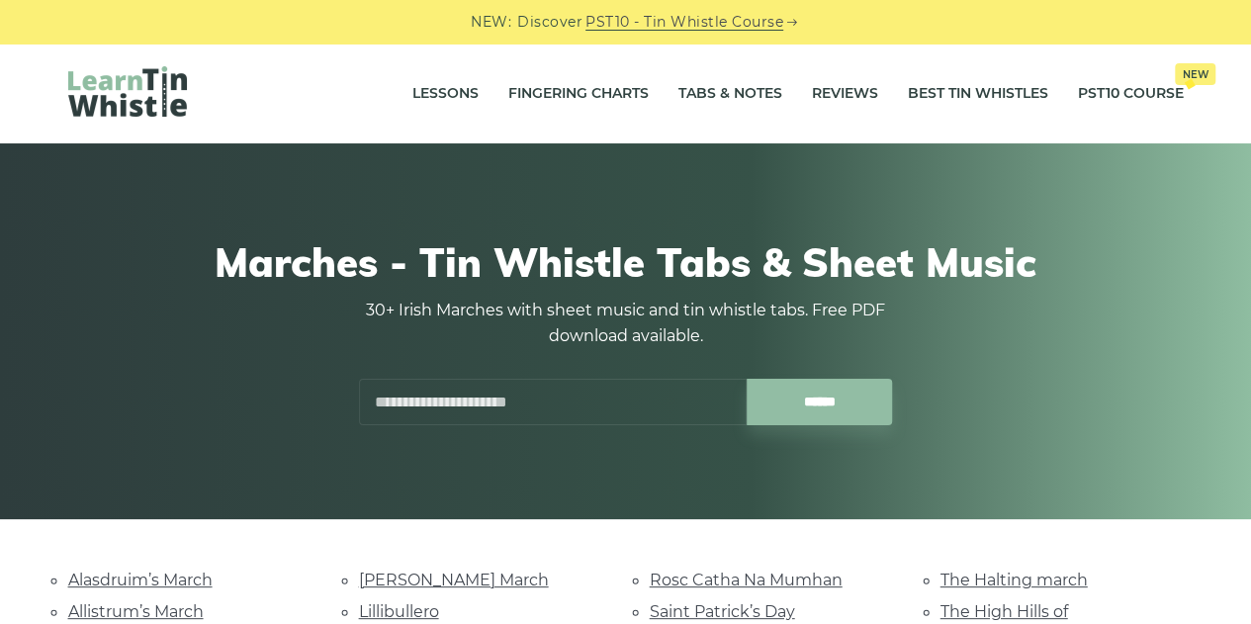
click at [560, 408] on input "text" at bounding box center [553, 402] width 388 height 46
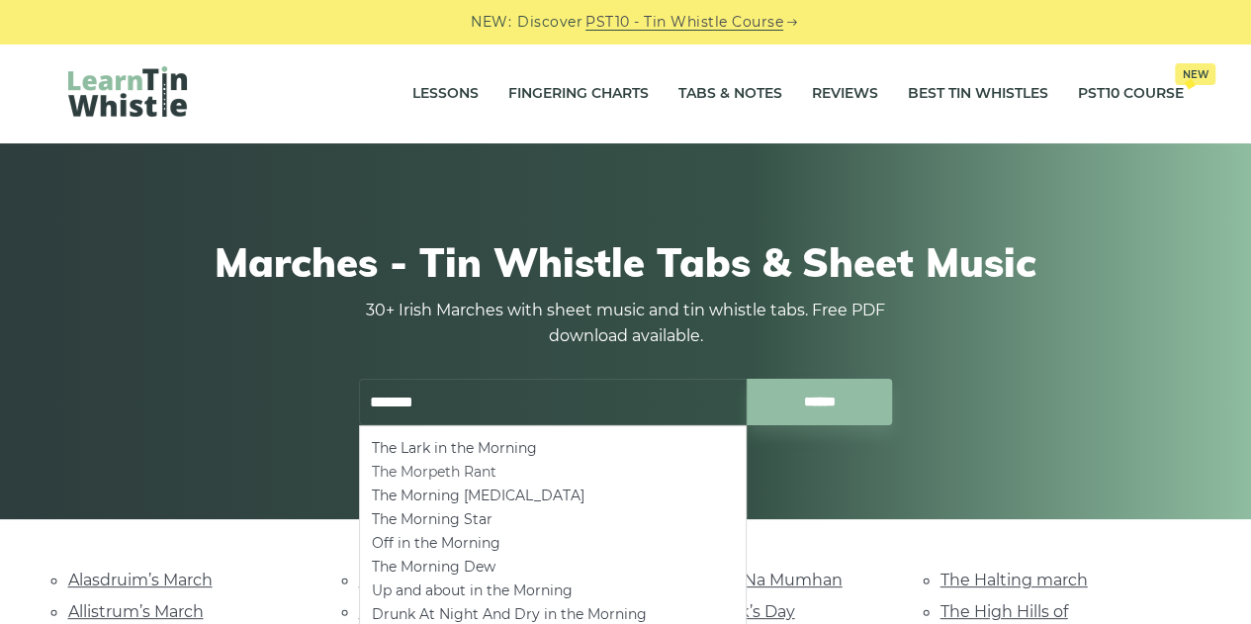
click at [431, 472] on li "The Morpeth Rant" at bounding box center [553, 472] width 362 height 24
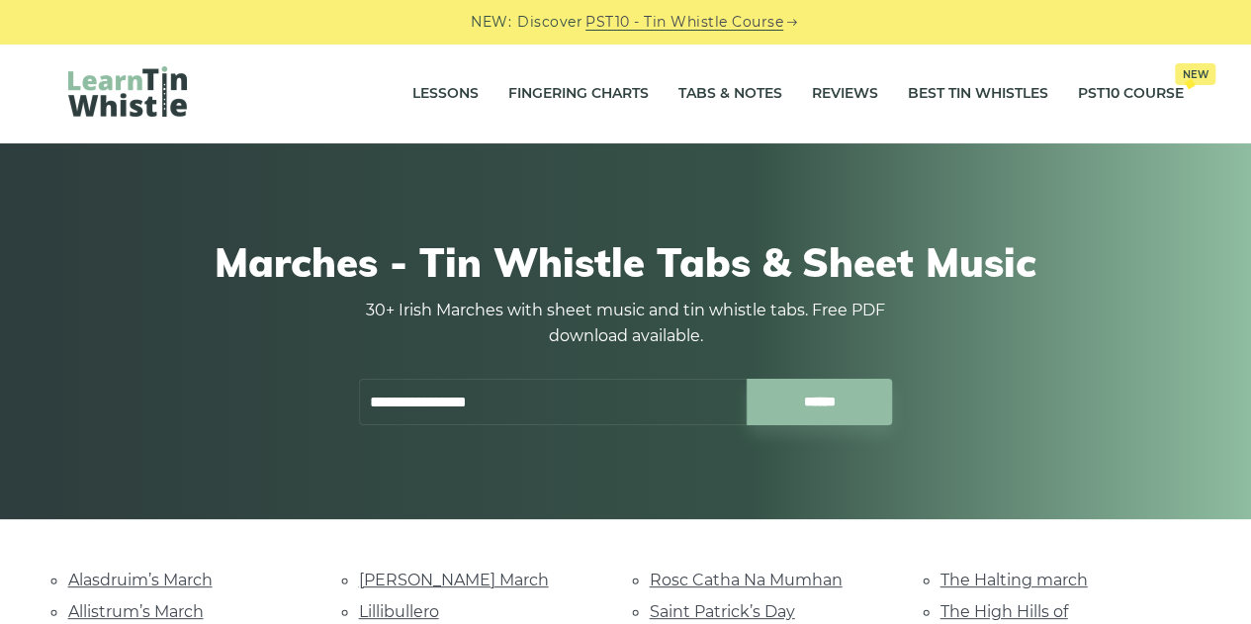
type input "**********"
click at [743, 94] on link "Tabs & Notes" at bounding box center [730, 93] width 104 height 49
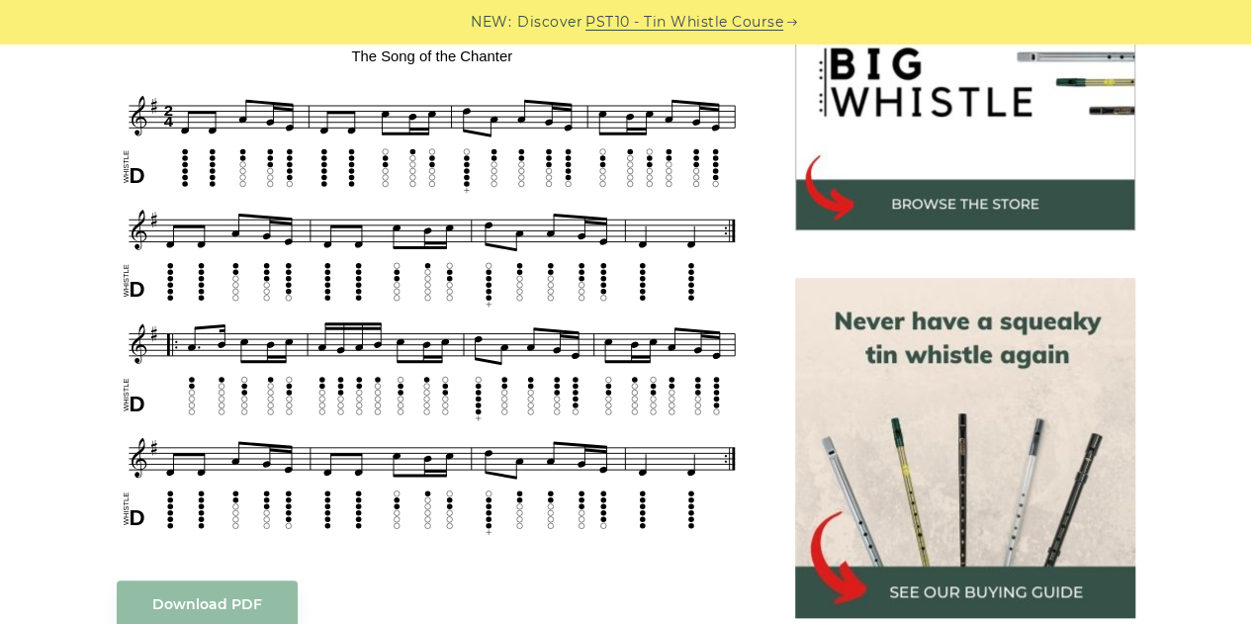
scroll to position [680, 0]
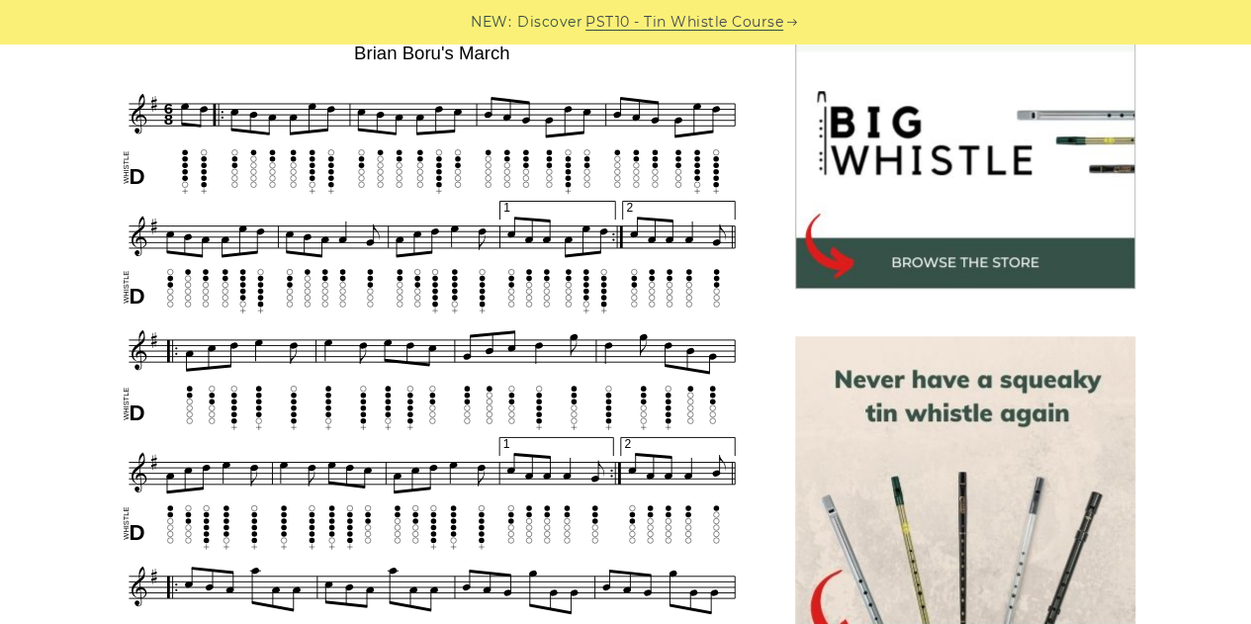
scroll to position [603, 0]
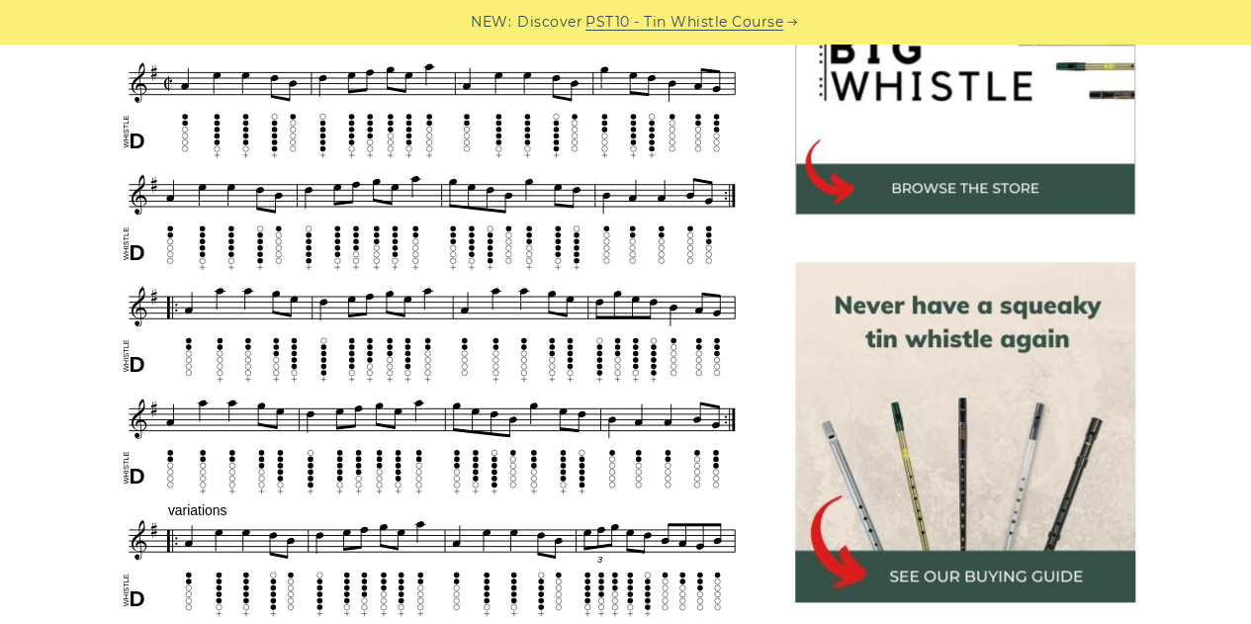
scroll to position [704, 0]
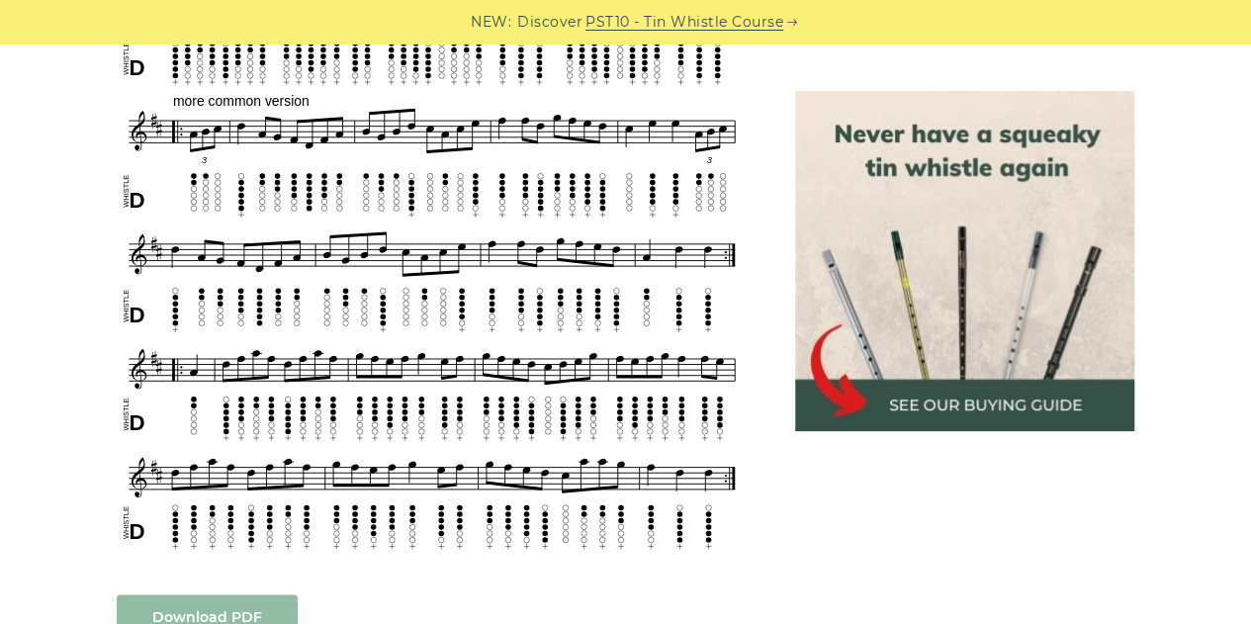
scroll to position [1078, 0]
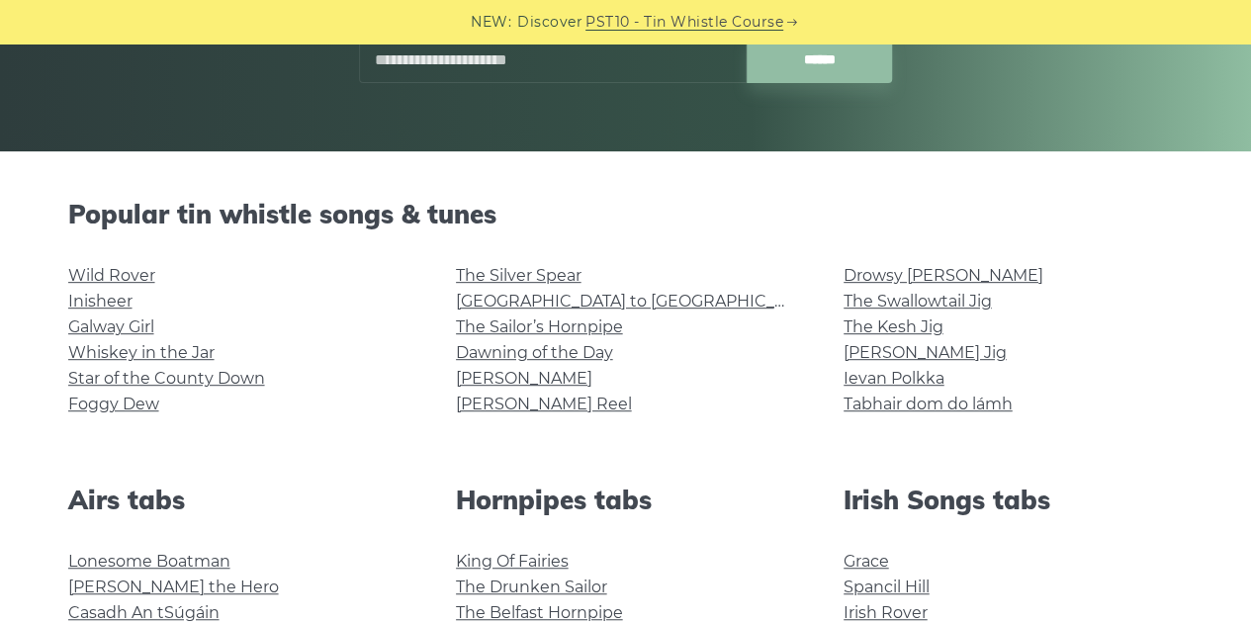
scroll to position [427, 0]
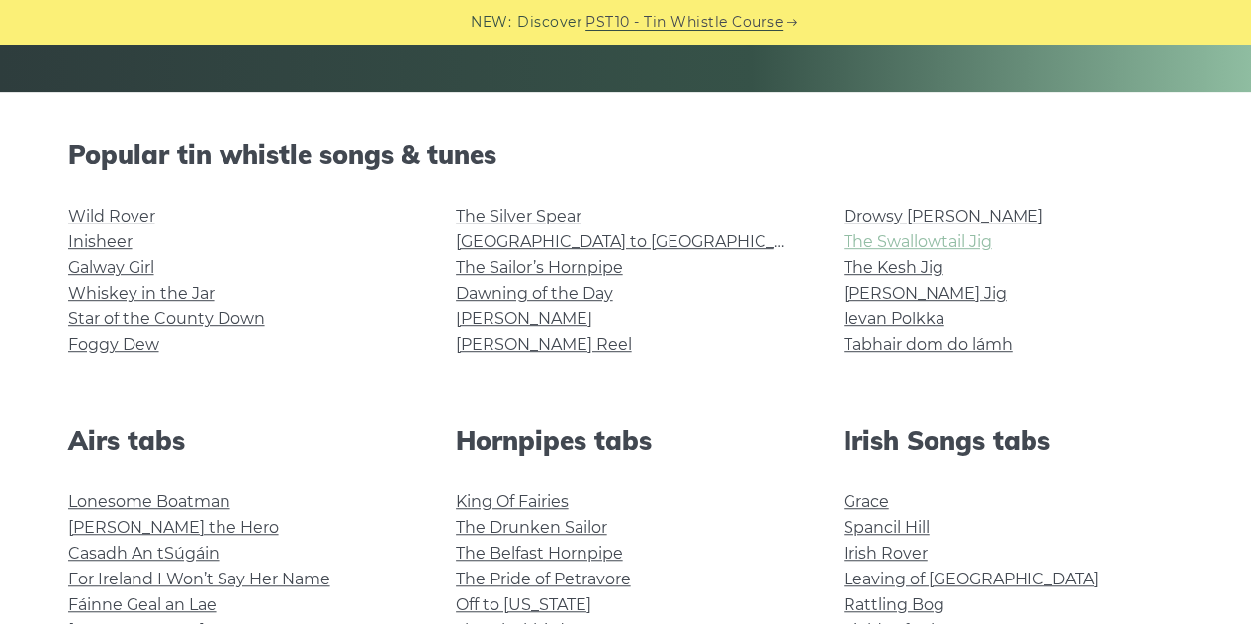
click at [966, 240] on link "The Swallowtail Jig" at bounding box center [917, 241] width 148 height 19
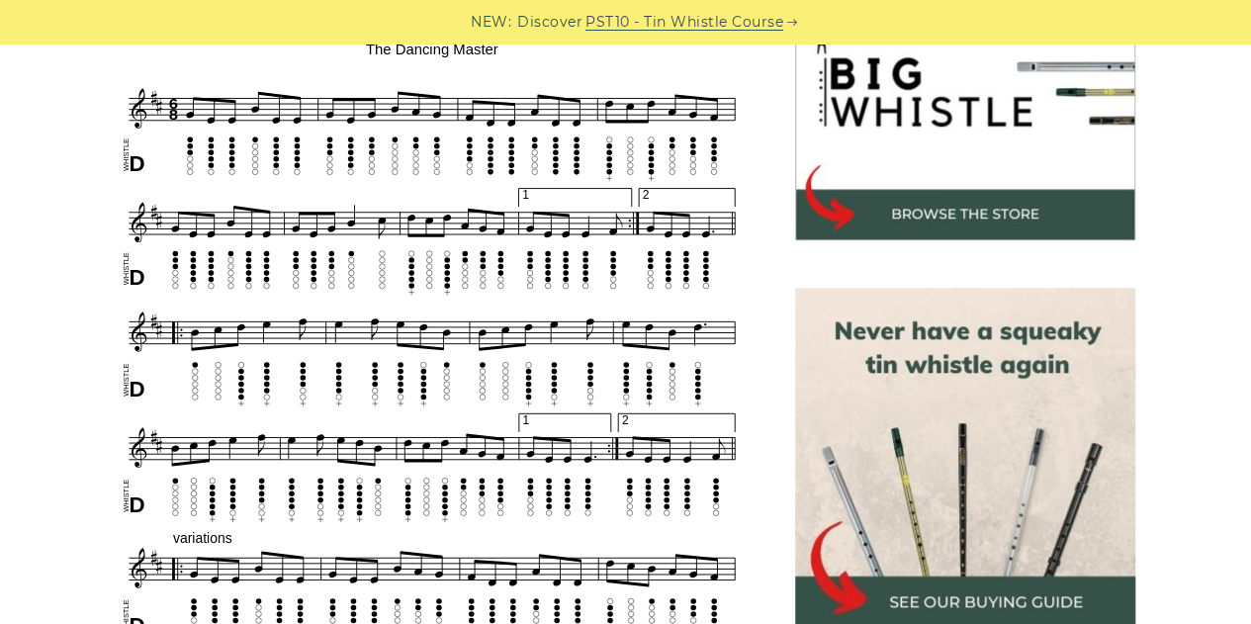
scroll to position [682, 0]
